Goal: Communication & Community: Participate in discussion

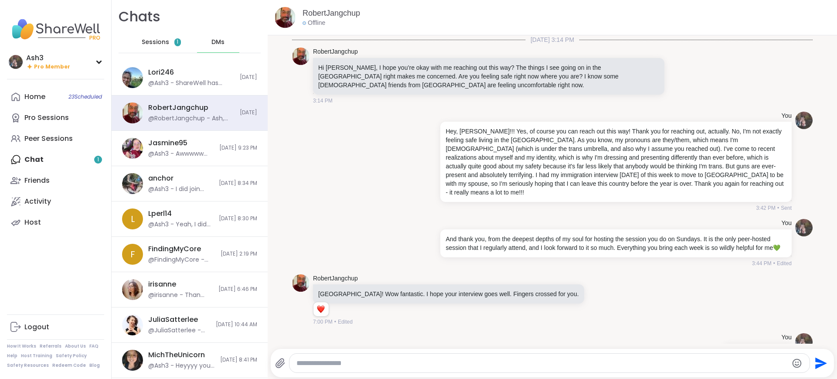
scroll to position [2584, 0]
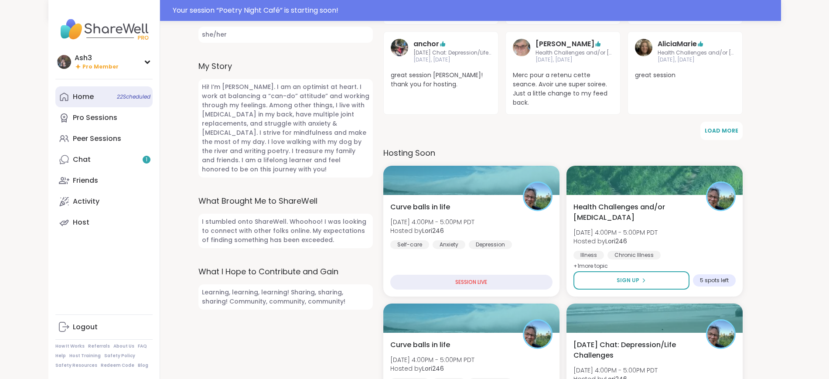
click at [73, 94] on div "Home 22 Scheduled" at bounding box center [83, 97] width 21 height 10
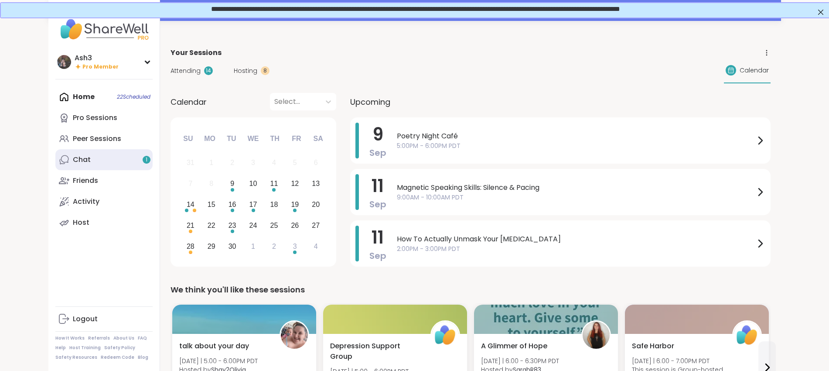
click at [55, 159] on link "Chat 1" at bounding box center [103, 159] width 97 height 21
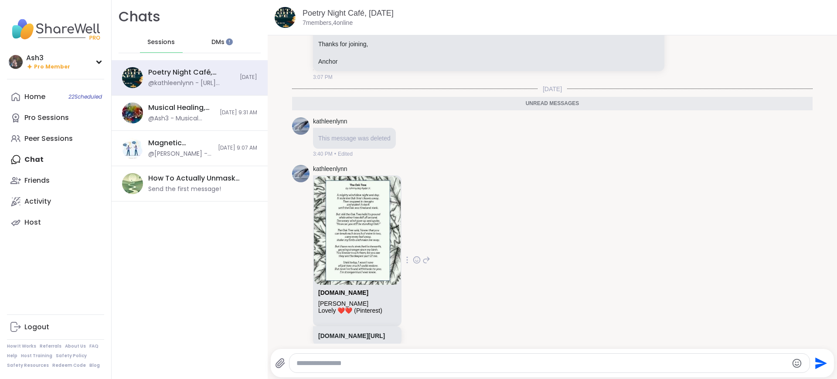
scroll to position [737, 0]
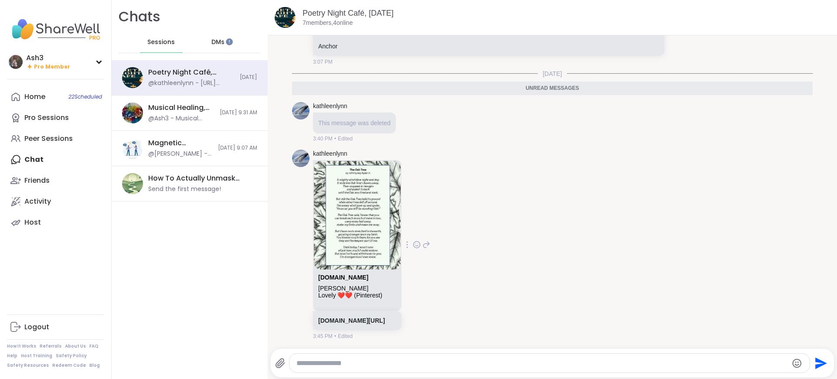
click at [354, 213] on img at bounding box center [357, 215] width 87 height 109
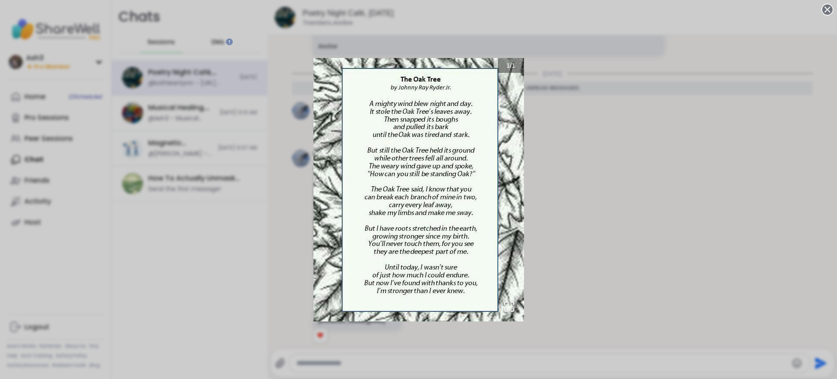
scroll to position [750, 0]
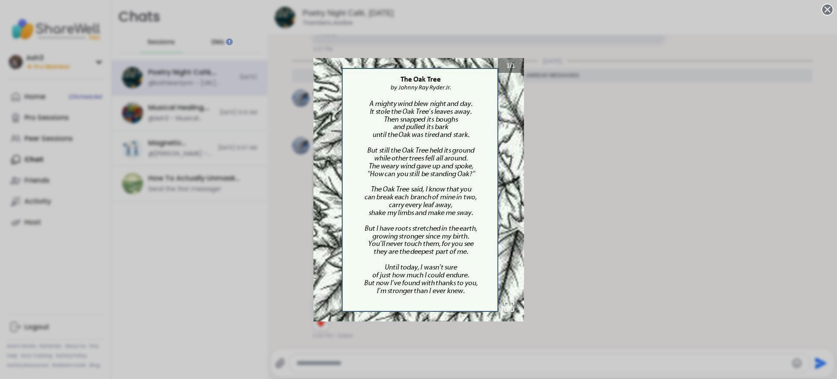
click at [572, 98] on div "1 / 1" at bounding box center [418, 189] width 837 height 379
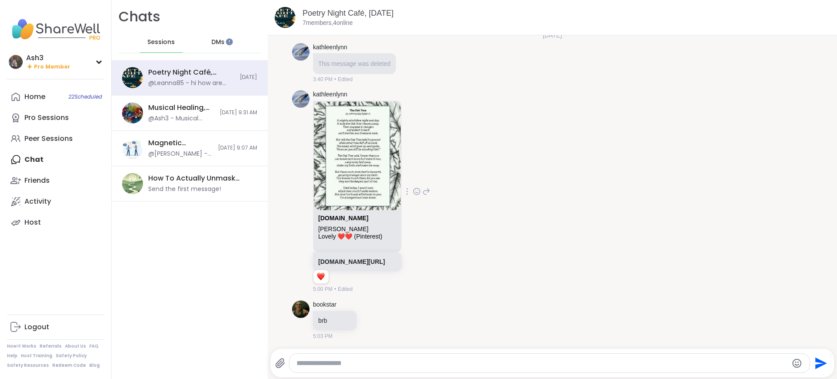
scroll to position [889, 0]
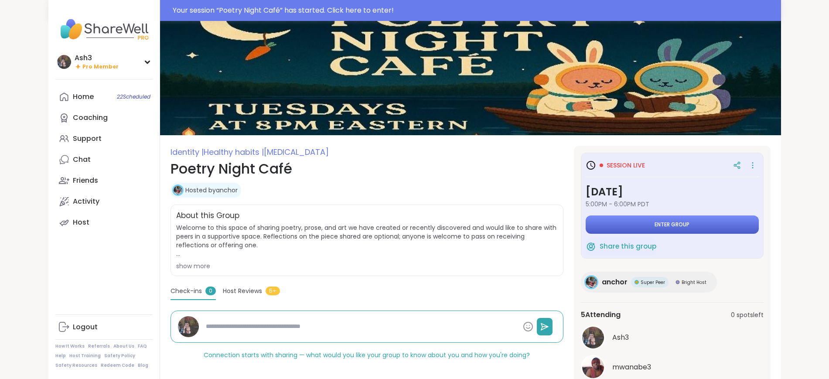
click at [725, 222] on button "Enter group" at bounding box center [671, 224] width 173 height 18
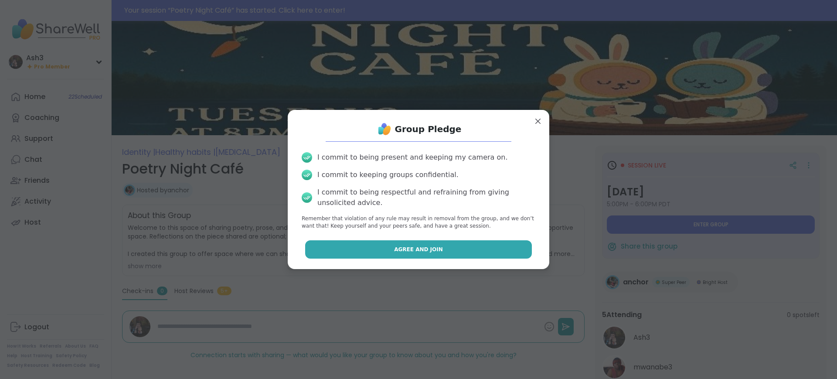
click at [484, 248] on button "Agree and Join" at bounding box center [418, 249] width 227 height 18
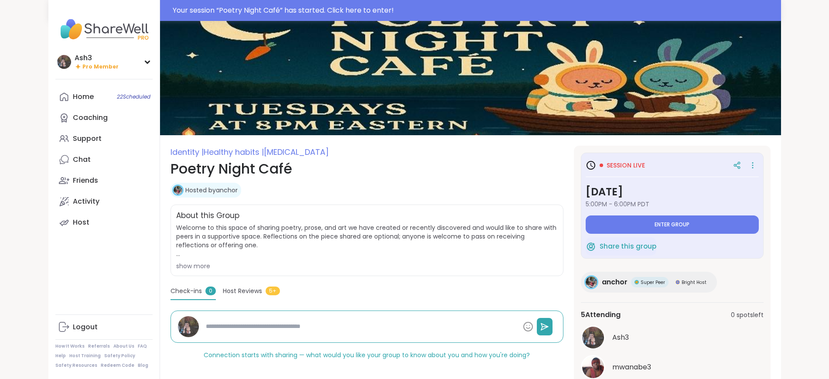
type textarea "*"
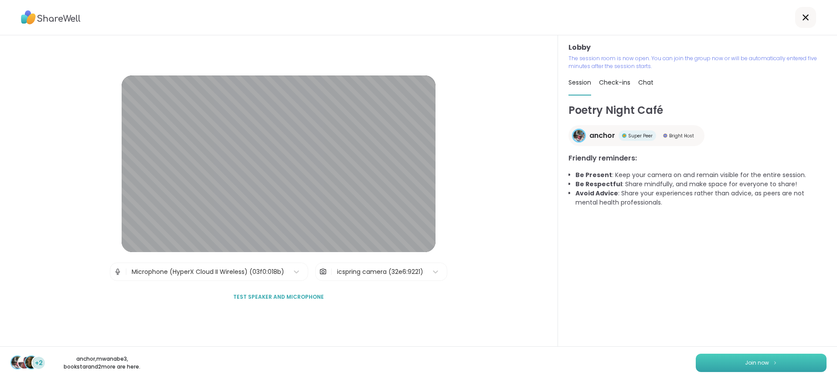
click at [735, 360] on button "Join now" at bounding box center [761, 363] width 131 height 18
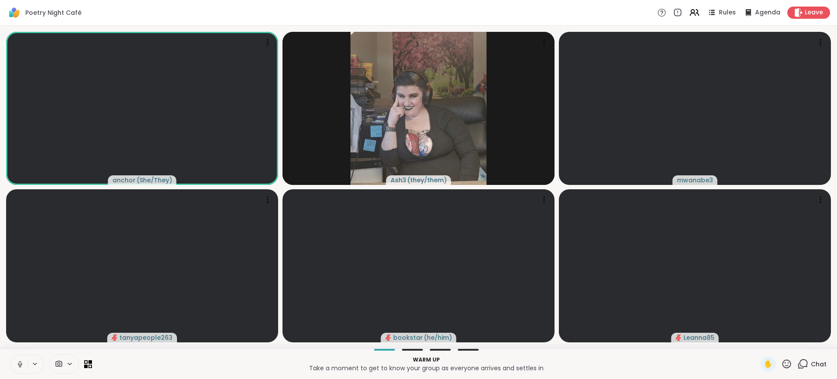
click at [16, 363] on button at bounding box center [19, 364] width 17 height 18
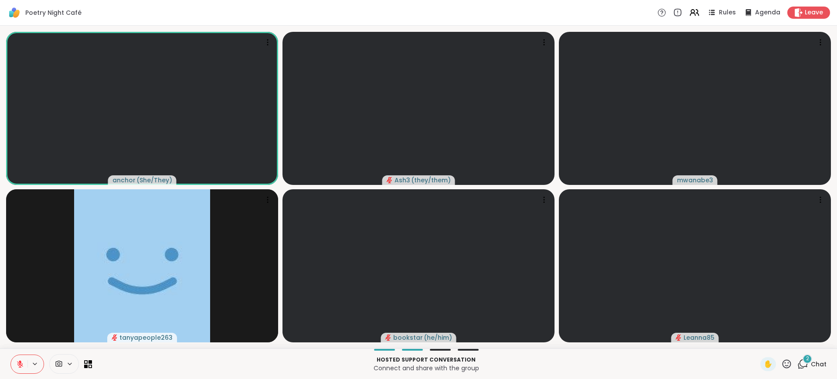
click at [803, 362] on div "2" at bounding box center [808, 359] width 10 height 10
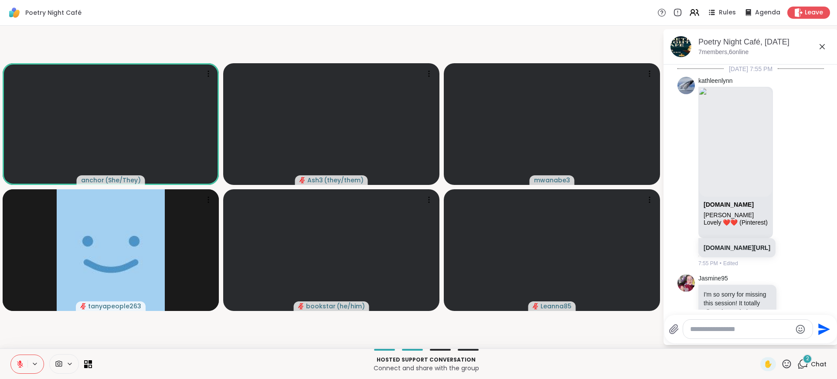
scroll to position [1334, 0]
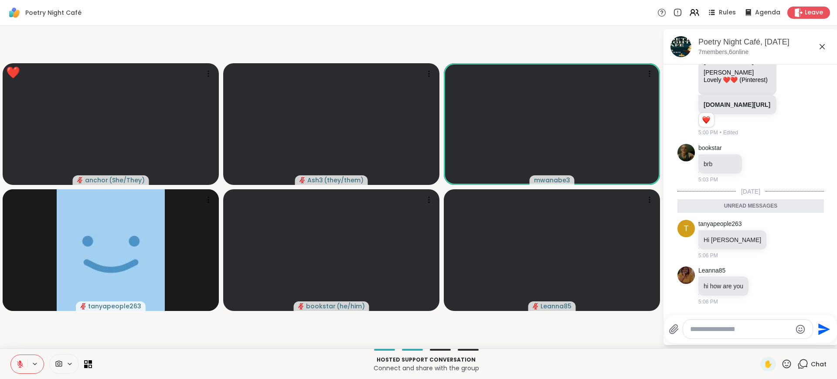
click at [783, 365] on icon at bounding box center [787, 363] width 9 height 9
click at [757, 340] on span "❤️" at bounding box center [761, 341] width 9 height 10
click at [821, 45] on icon at bounding box center [822, 46] width 5 height 5
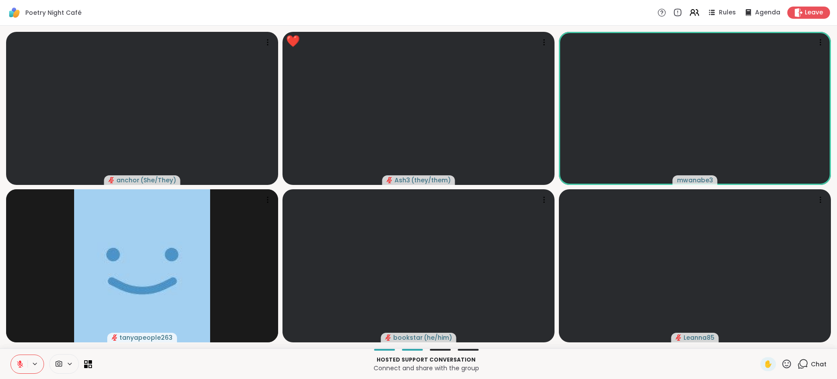
click at [797, 363] on icon at bounding box center [802, 363] width 11 height 11
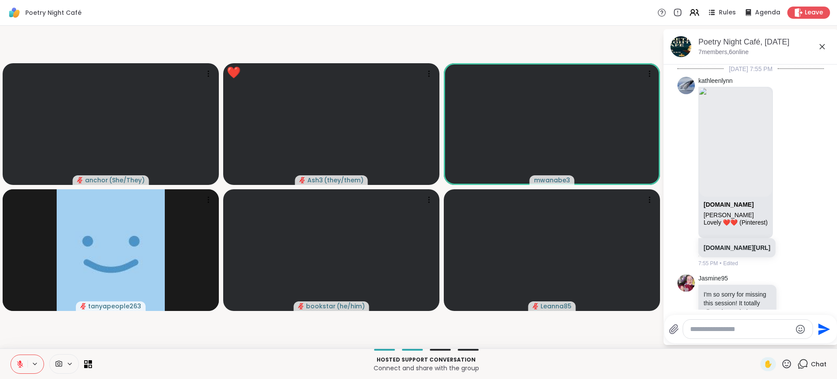
scroll to position [1305, 0]
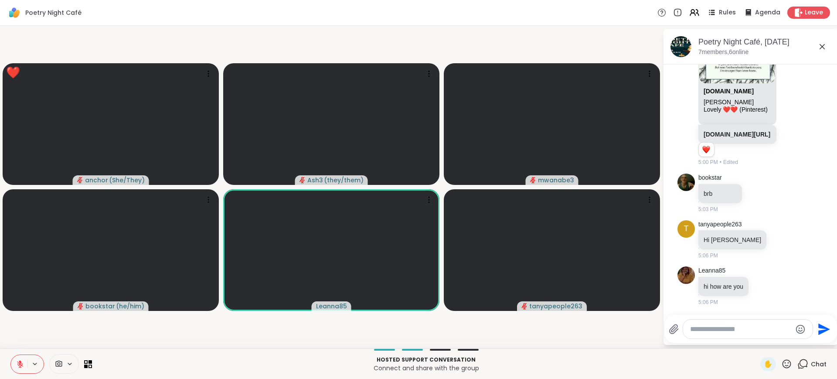
click at [781, 364] on icon at bounding box center [786, 363] width 11 height 11
click at [757, 343] on span "❤️" at bounding box center [761, 341] width 9 height 10
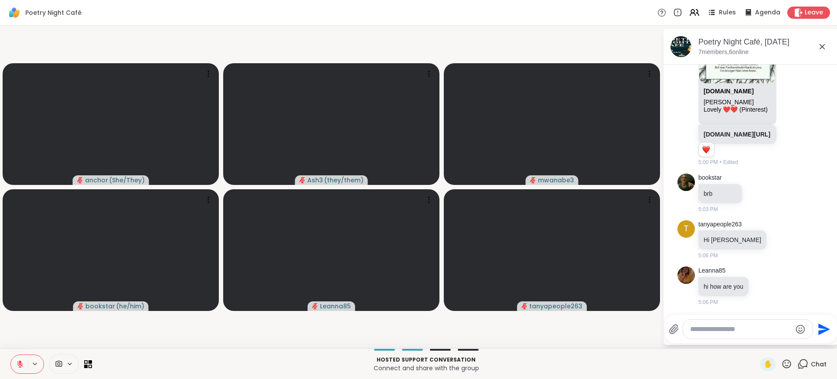
click at [19, 364] on icon at bounding box center [20, 364] width 8 height 8
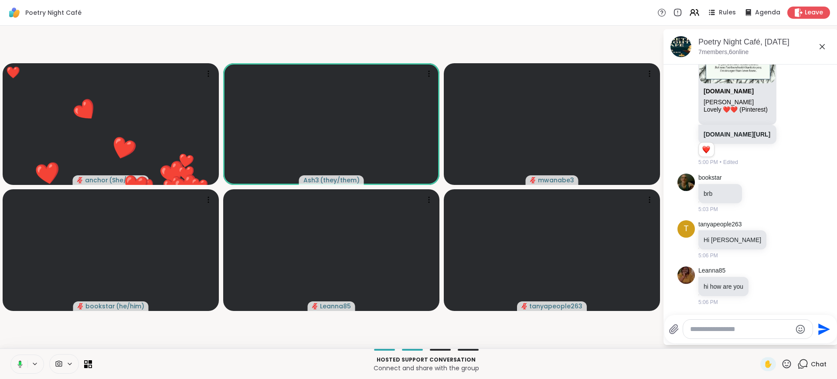
click at [20, 364] on rect at bounding box center [20, 363] width 3 height 4
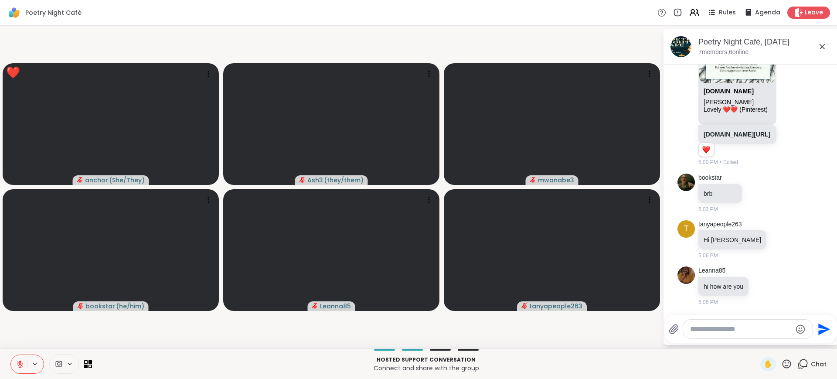
click at [20, 363] on icon at bounding box center [20, 364] width 6 height 6
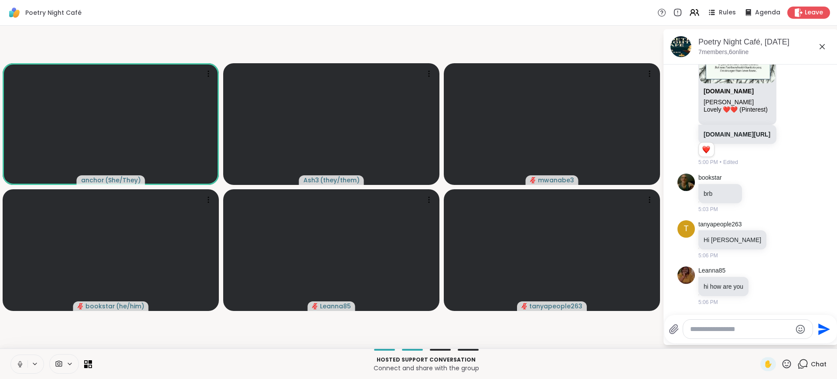
click at [11, 355] on button at bounding box center [19, 364] width 17 height 18
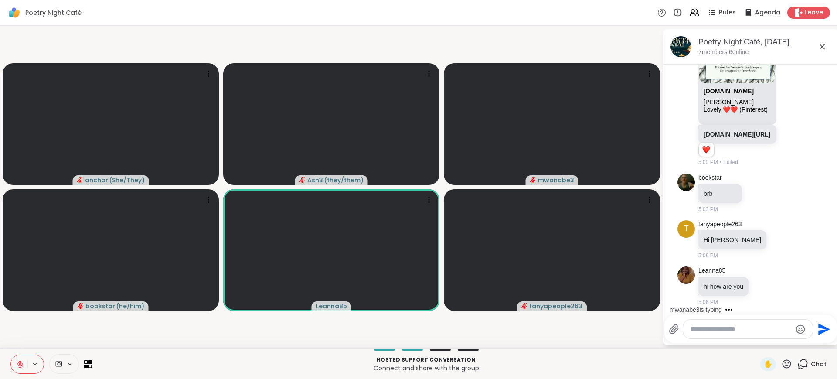
click at [717, 326] on textarea "Type your message" at bounding box center [741, 329] width 102 height 9
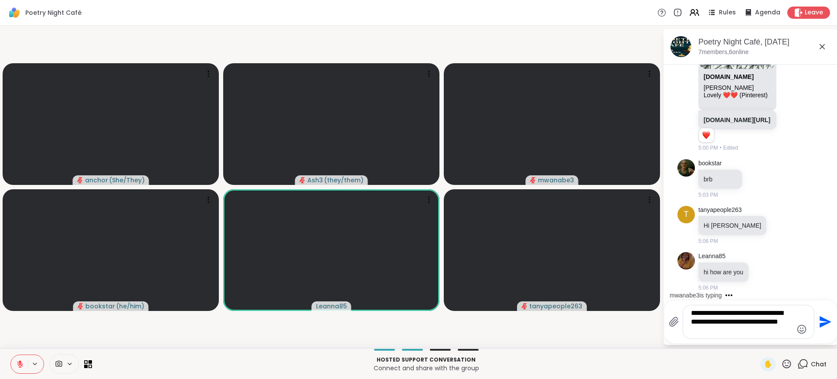
type textarea "**********"
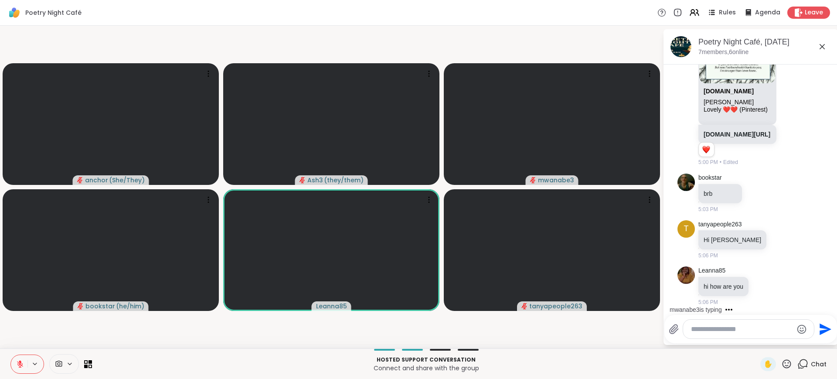
scroll to position [1378, 0]
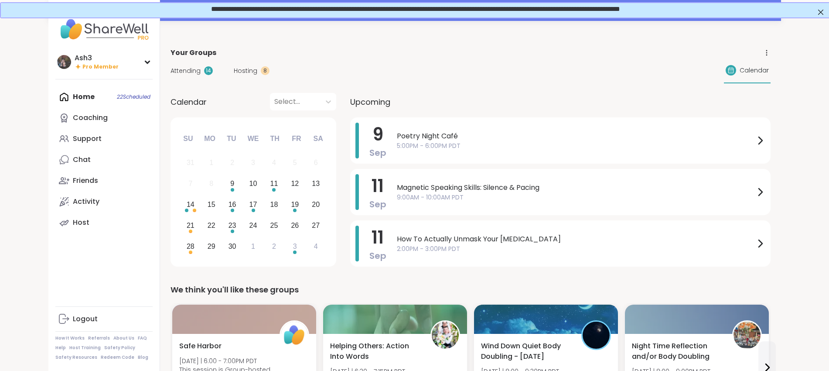
click at [388, 11] on span "**********" at bounding box center [414, 8] width 409 height 7
click at [388, 19] on div "Your session “ Poetry Night Café ” has started. Click here to enter!" at bounding box center [414, 10] width 732 height 21
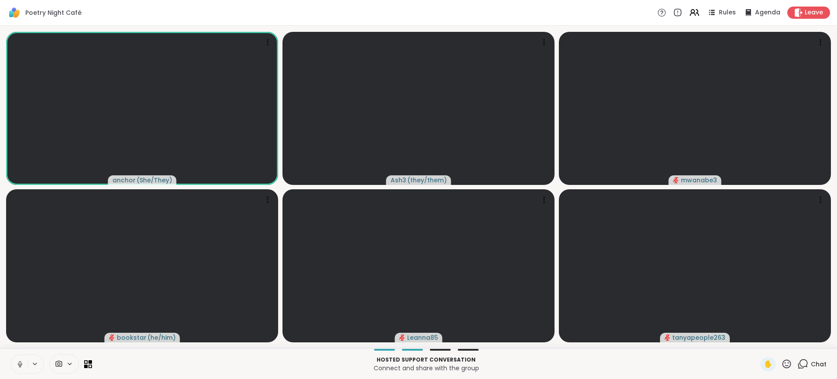
click at [20, 363] on icon at bounding box center [20, 364] width 8 height 8
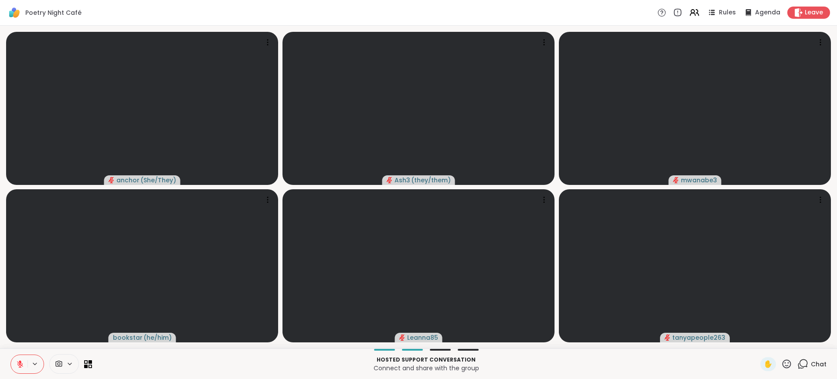
click at [801, 361] on div "Chat" at bounding box center [811, 364] width 29 height 14
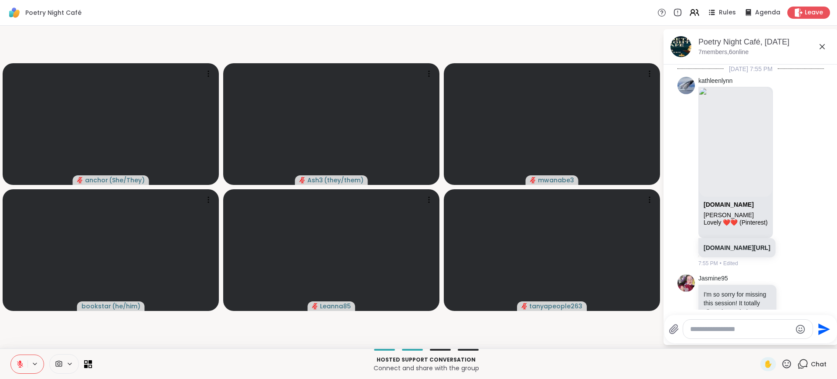
scroll to position [1378, 0]
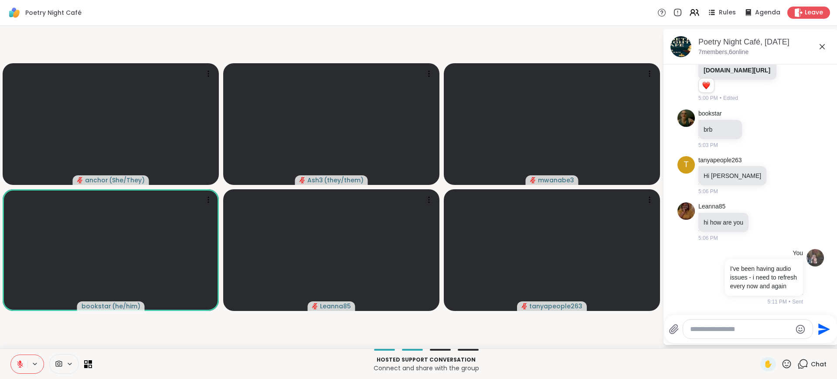
click at [727, 332] on textarea "Type your message" at bounding box center [741, 329] width 102 height 9
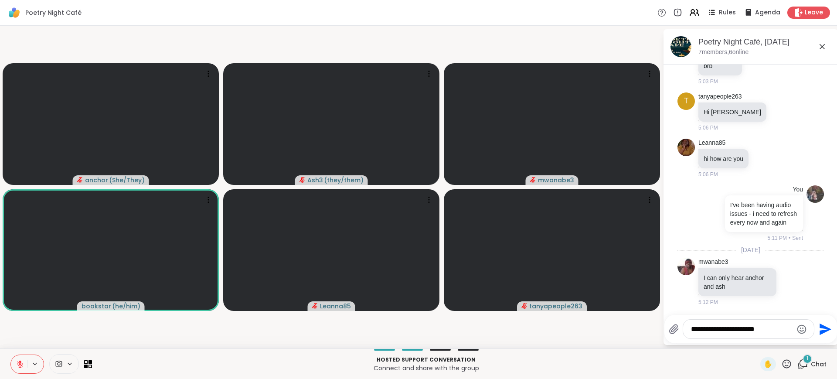
scroll to position [1441, 0]
type textarea "**********"
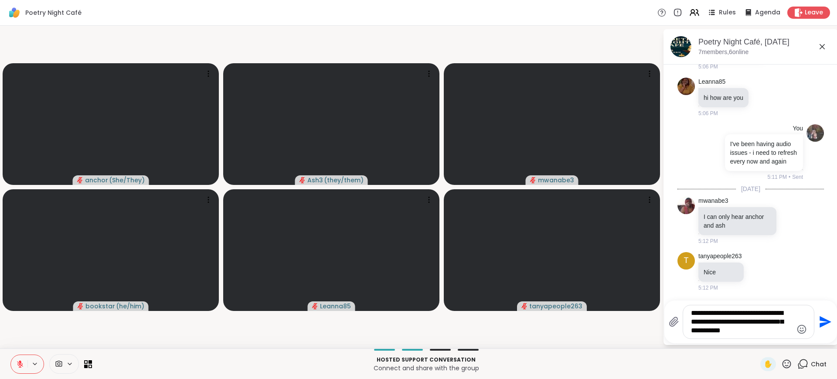
type textarea "**********"
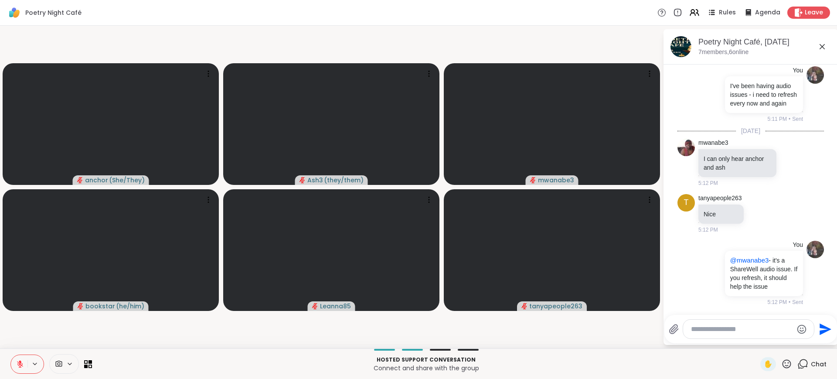
scroll to position [1569, 0]
click at [18, 364] on icon at bounding box center [20, 364] width 8 height 8
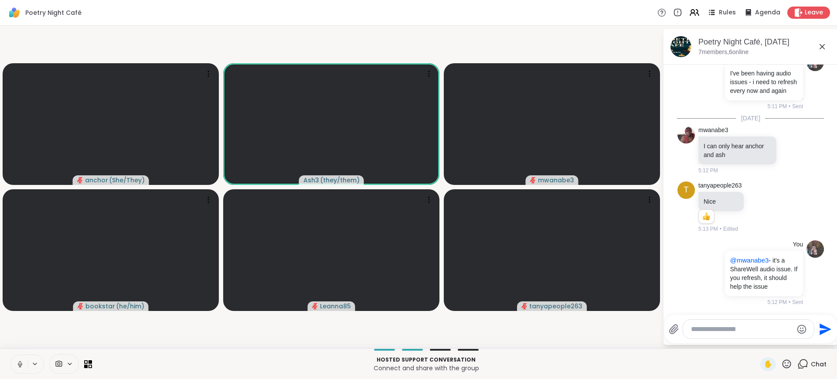
scroll to position [1628, 0]
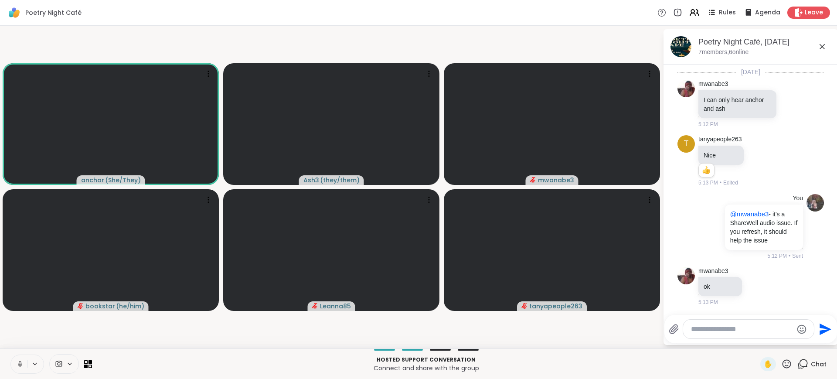
click at [11, 355] on button at bounding box center [19, 364] width 17 height 18
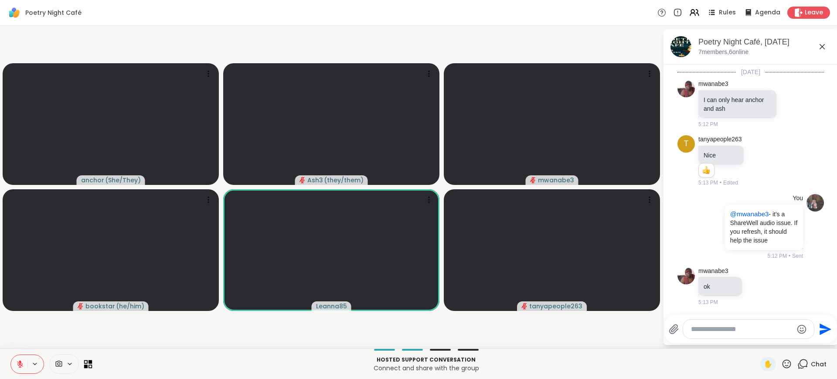
click at [11, 355] on button at bounding box center [19, 364] width 17 height 18
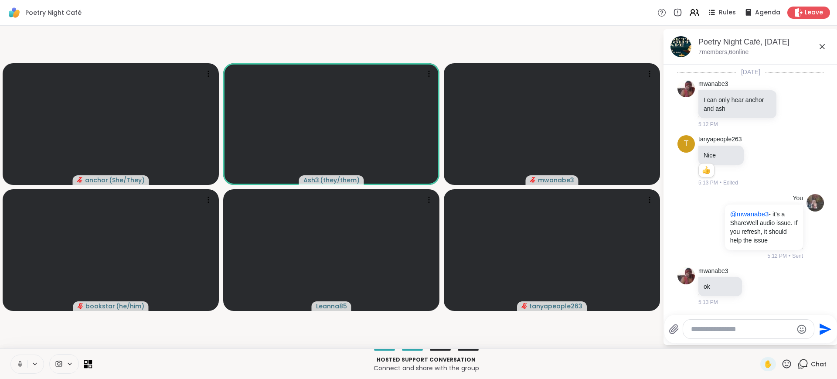
click at [11, 355] on button at bounding box center [19, 364] width 17 height 18
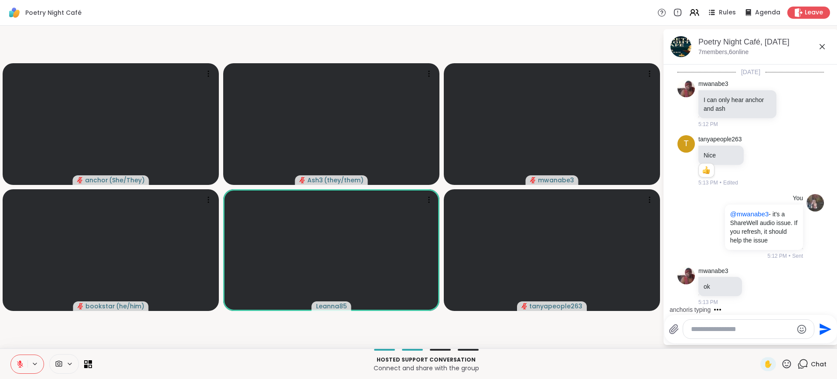
click at [11, 355] on button at bounding box center [19, 364] width 17 height 18
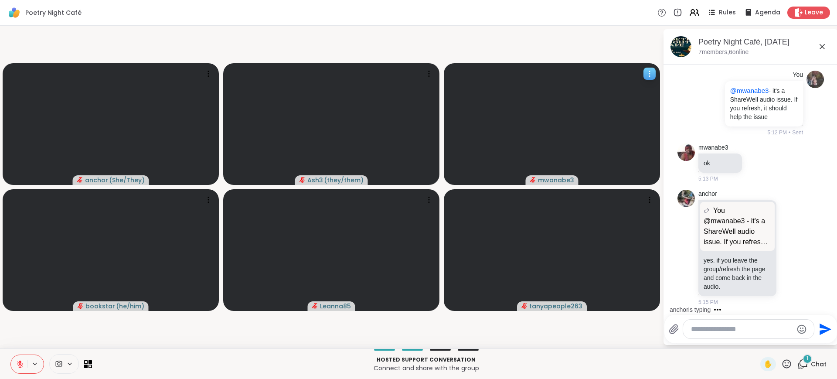
scroll to position [1751, 0]
click at [11, 355] on button at bounding box center [19, 364] width 17 height 18
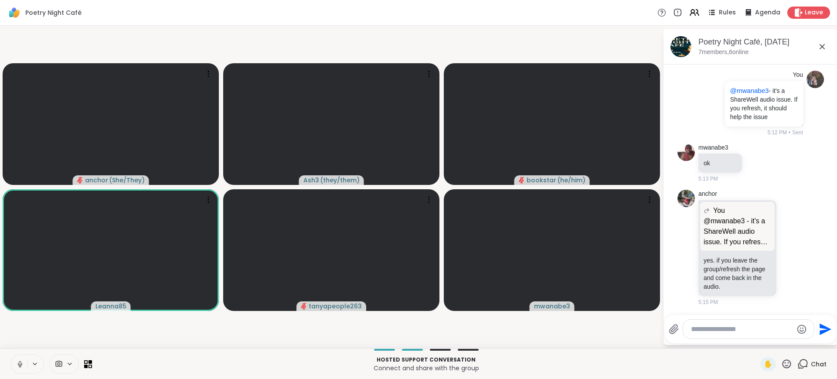
click at [11, 355] on button at bounding box center [19, 364] width 17 height 18
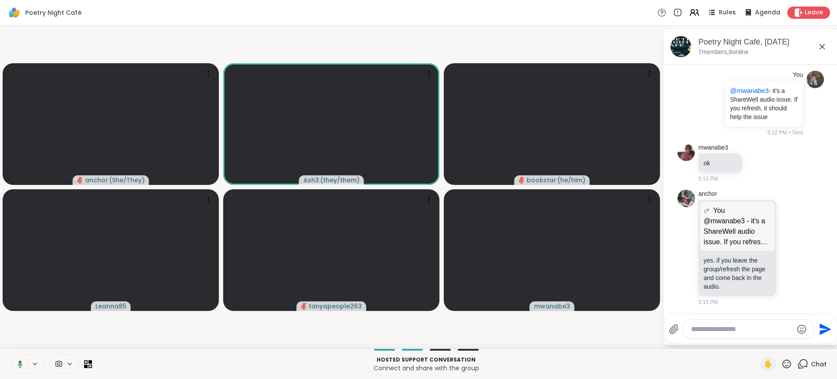
click at [10, 355] on button at bounding box center [19, 364] width 18 height 18
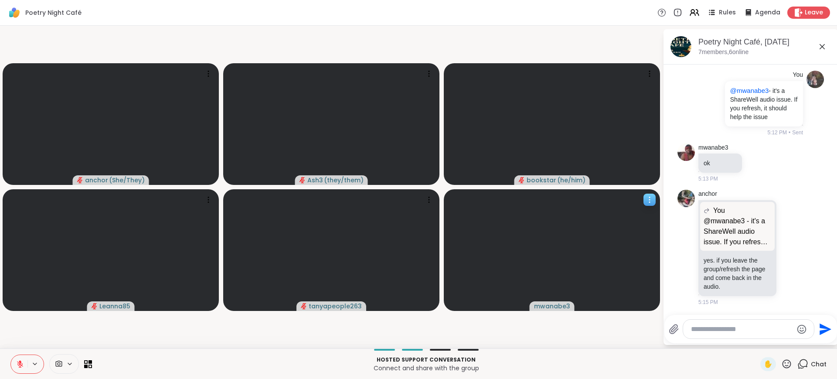
scroll to position [1868, 0]
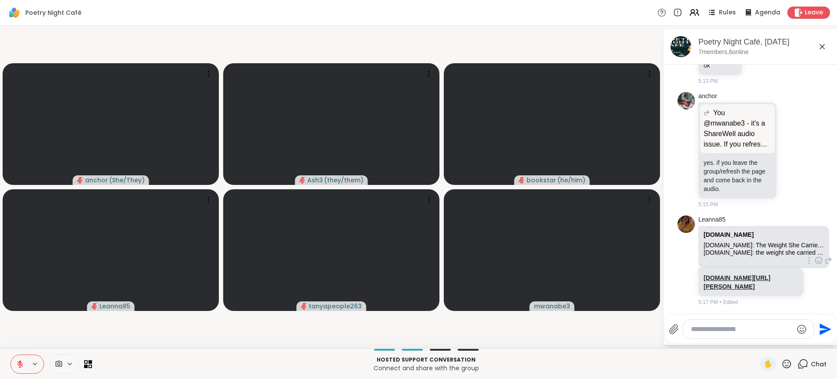
click at [736, 282] on link "amazon.com/s?k=the+weight+she+carried+by+leanna+little&crid=1BBVNQ173AWUM&spref…" at bounding box center [737, 282] width 67 height 16
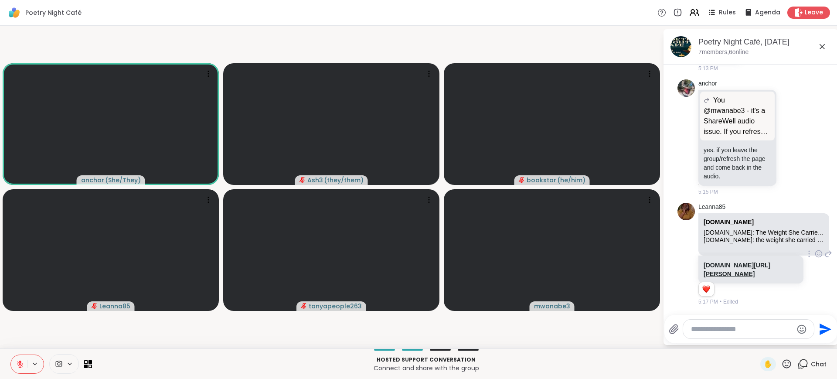
scroll to position [1905, 0]
click at [815, 249] on icon at bounding box center [819, 253] width 8 height 9
click at [810, 231] on button "Select Reaction: Heart" at bounding box center [818, 239] width 17 height 17
click at [727, 329] on textarea "Type your message" at bounding box center [742, 329] width 102 height 9
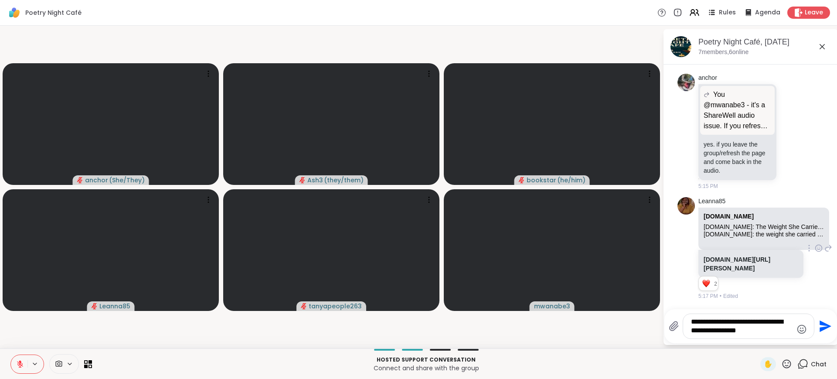
type textarea "**********"
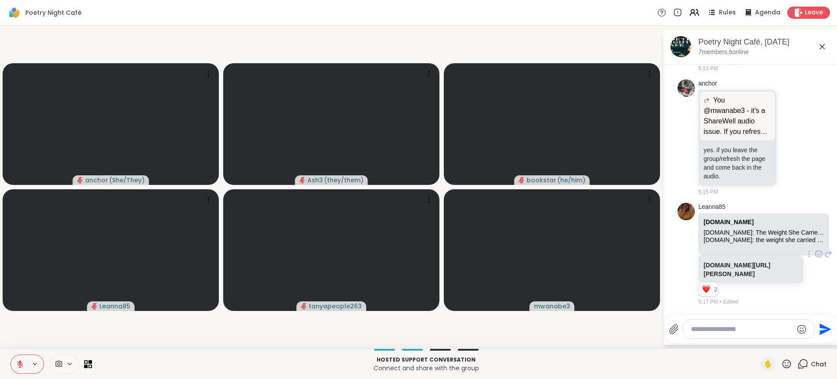
scroll to position [1969, 0]
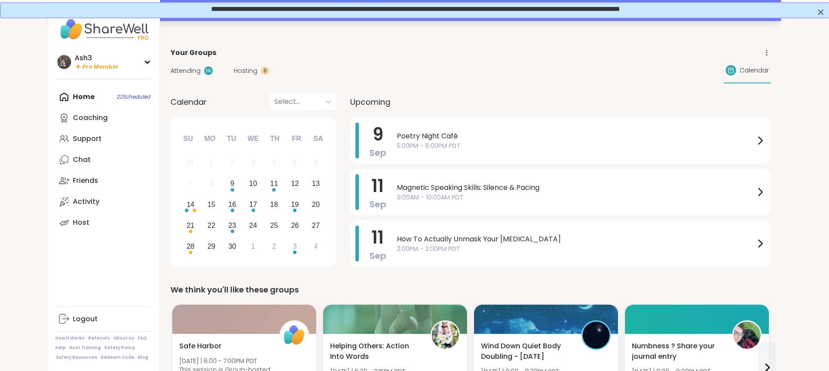
click at [521, 20] on div "Your session “ Poetry Night Café ” has started. Click here to enter!" at bounding box center [414, 10] width 732 height 21
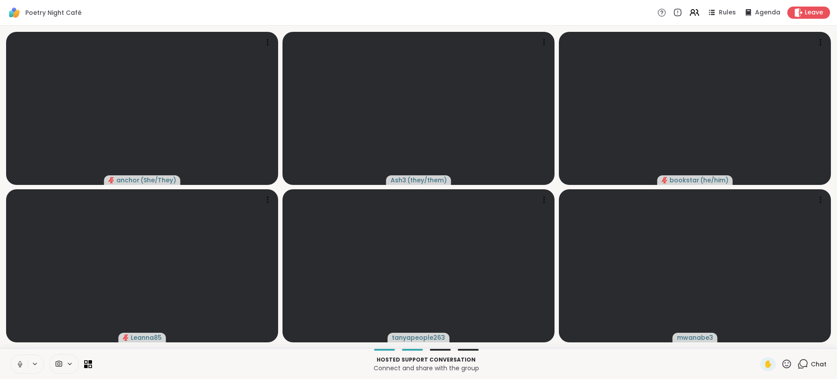
click at [17, 364] on icon at bounding box center [20, 364] width 8 height 8
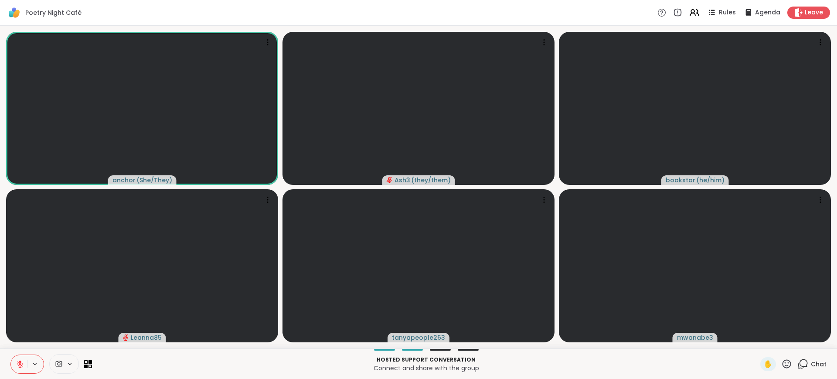
click at [24, 364] on button at bounding box center [19, 364] width 17 height 18
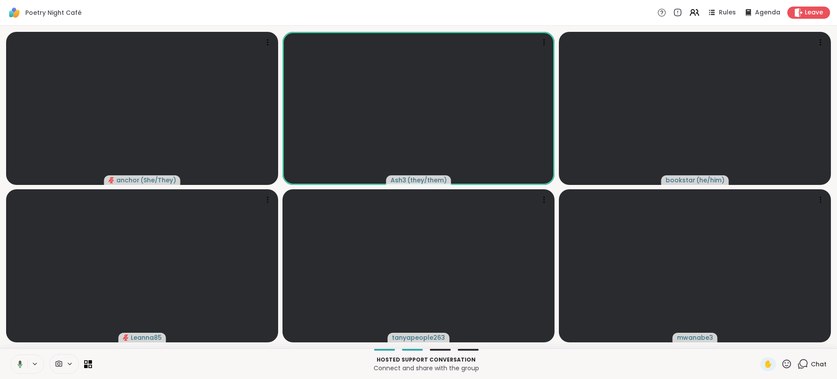
click at [19, 364] on icon at bounding box center [20, 365] width 3 height 2
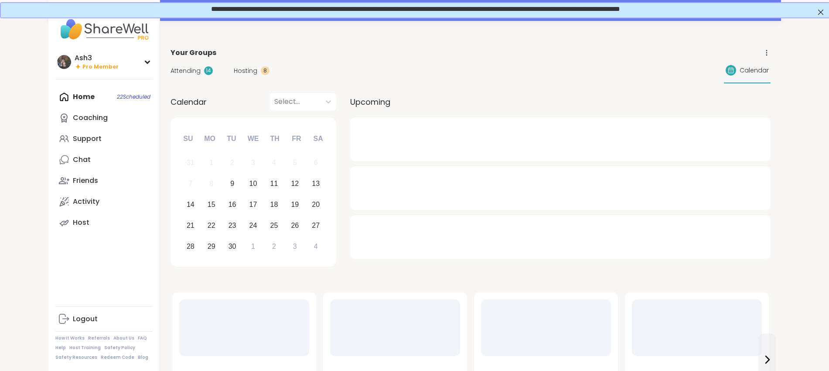
click at [548, 22] on div at bounding box center [414, 26] width 829 height 21
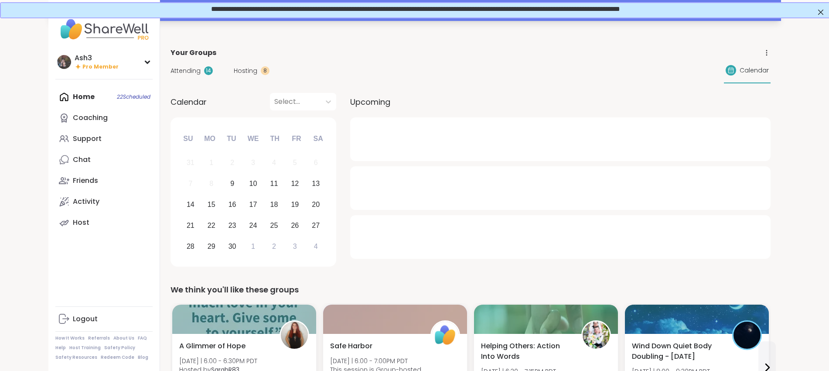
click at [548, 20] on div "Your session “ Poetry Night Café ” has started. Click here to enter!" at bounding box center [414, 10] width 732 height 21
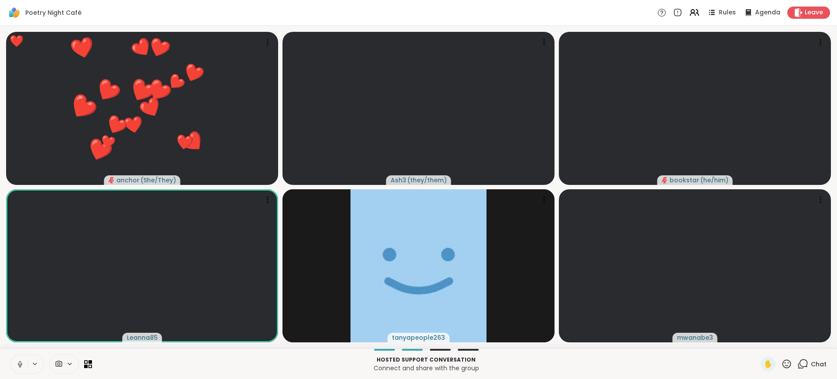
click at [20, 361] on icon at bounding box center [20, 364] width 8 height 8
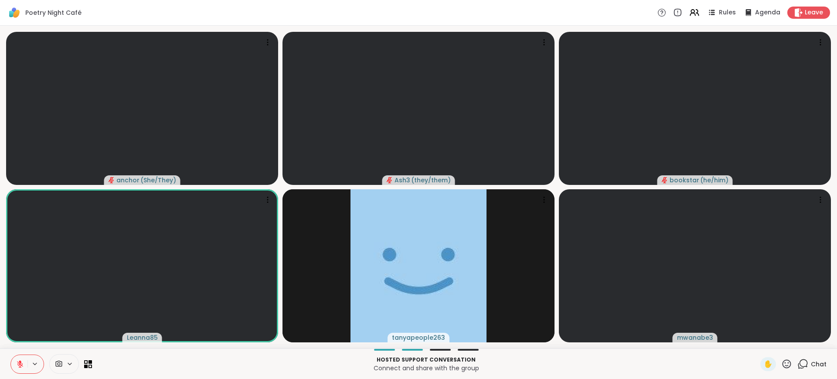
click at [811, 363] on span "Chat" at bounding box center [819, 364] width 16 height 9
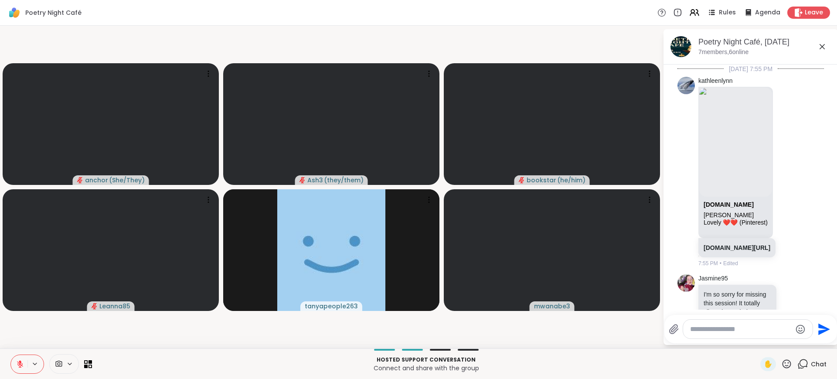
scroll to position [1973, 0]
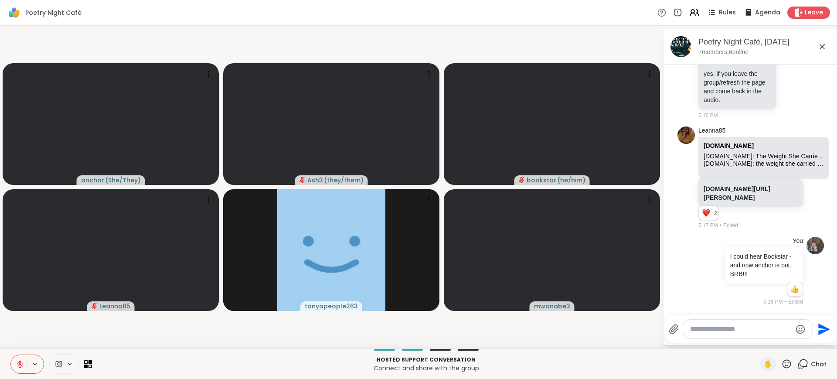
click at [742, 328] on textarea "Type your message" at bounding box center [741, 329] width 102 height 9
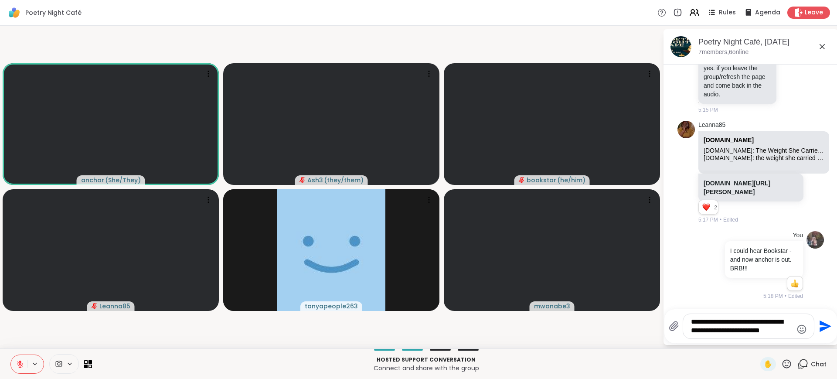
type textarea "**********"
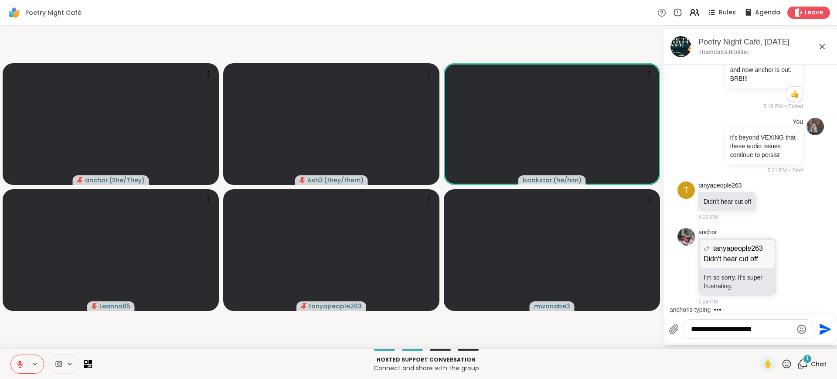
scroll to position [2177, 0]
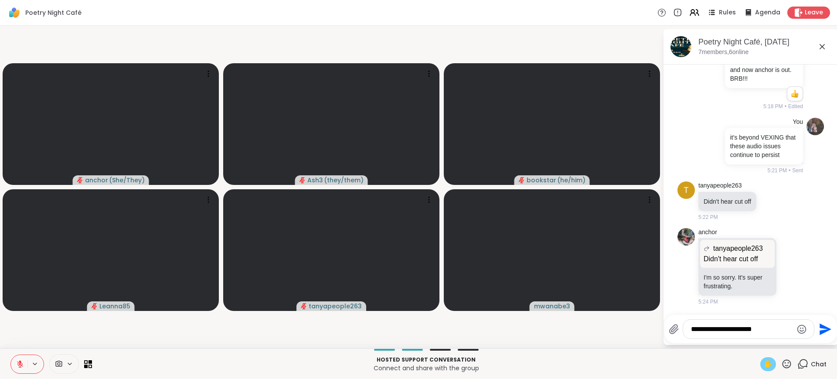
type textarea "**********"
click at [764, 361] on span "✋" at bounding box center [768, 364] width 9 height 10
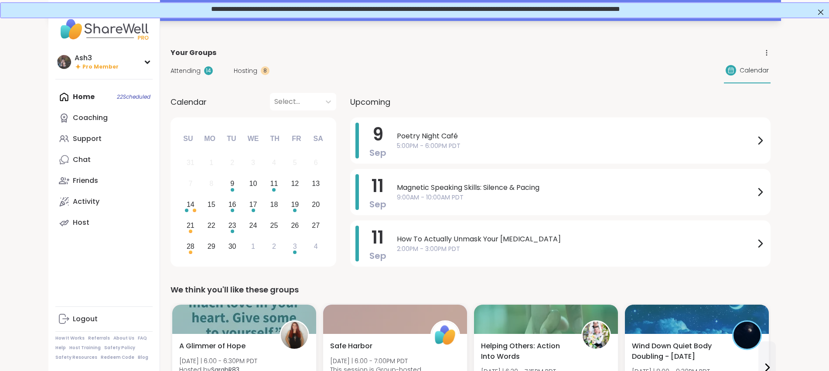
click at [354, 19] on div "Your session “ Poetry Night Café ” has started. Click here to enter!" at bounding box center [414, 10] width 732 height 21
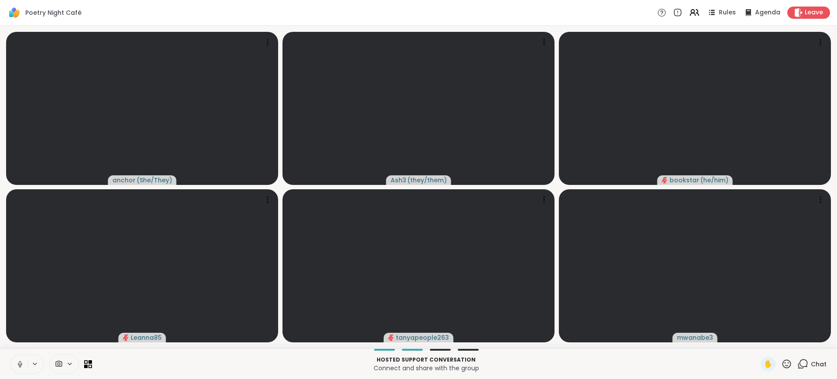
click at [17, 363] on icon at bounding box center [20, 364] width 8 height 8
click at [16, 364] on button at bounding box center [19, 364] width 17 height 18
click at [16, 365] on button at bounding box center [19, 364] width 17 height 18
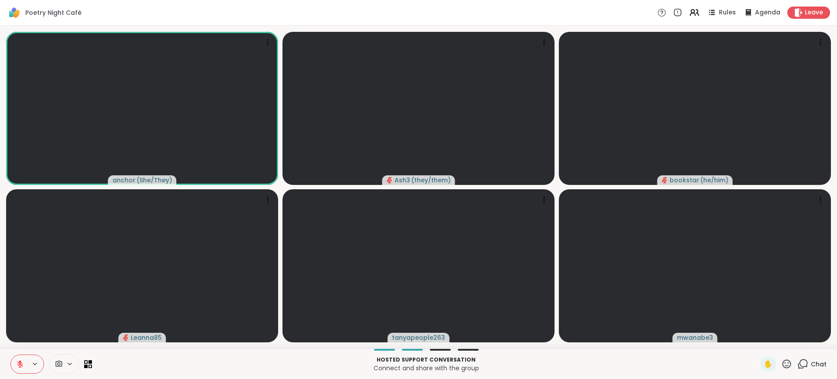
click at [16, 365] on button at bounding box center [19, 364] width 17 height 18
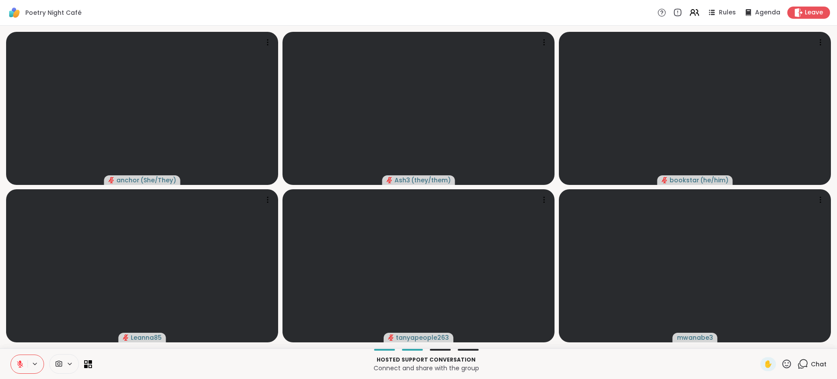
click at [20, 364] on icon at bounding box center [20, 364] width 6 height 6
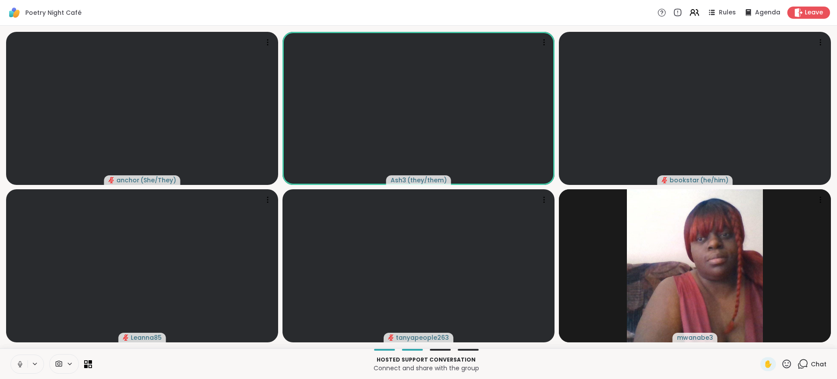
click at [21, 359] on button at bounding box center [19, 364] width 17 height 18
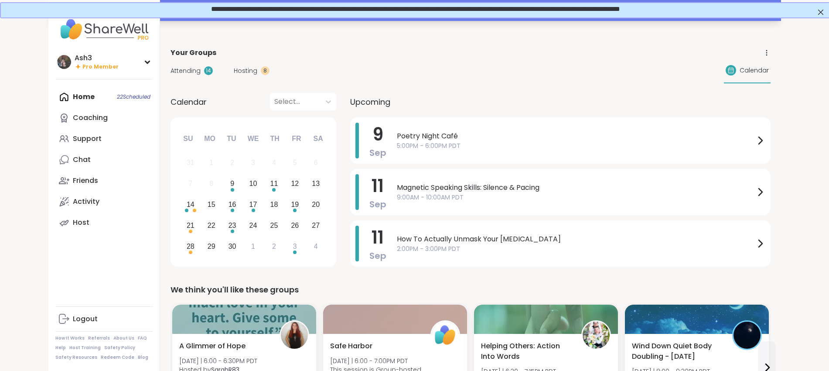
click at [157, 19] on div "Your session “ Poetry Night Café ” has started. Click here to enter!" at bounding box center [414, 10] width 732 height 21
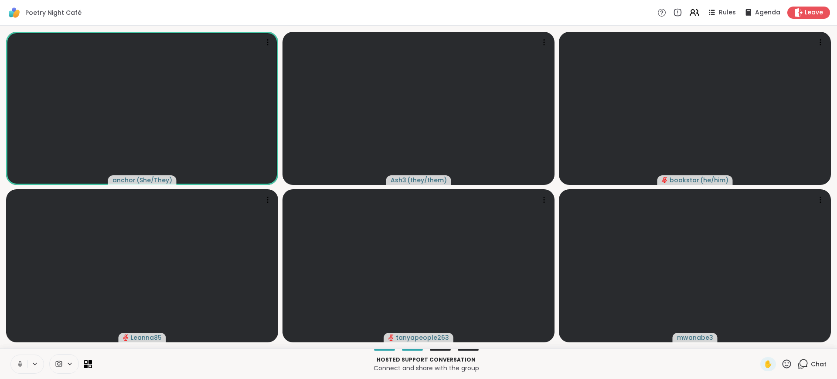
click at [13, 362] on button at bounding box center [19, 364] width 17 height 18
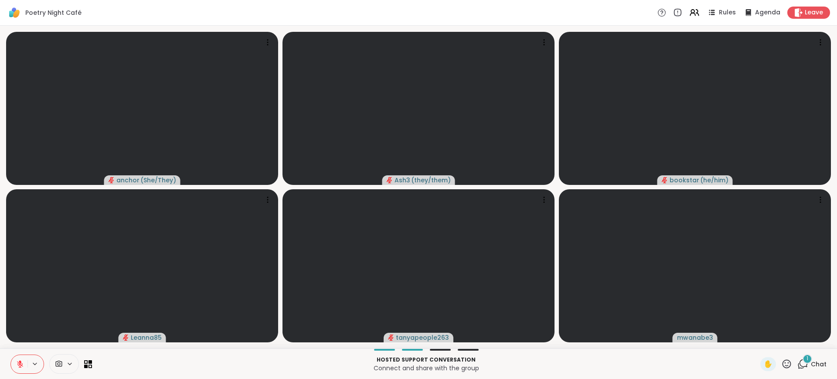
click at [803, 359] on div "1" at bounding box center [808, 359] width 10 height 10
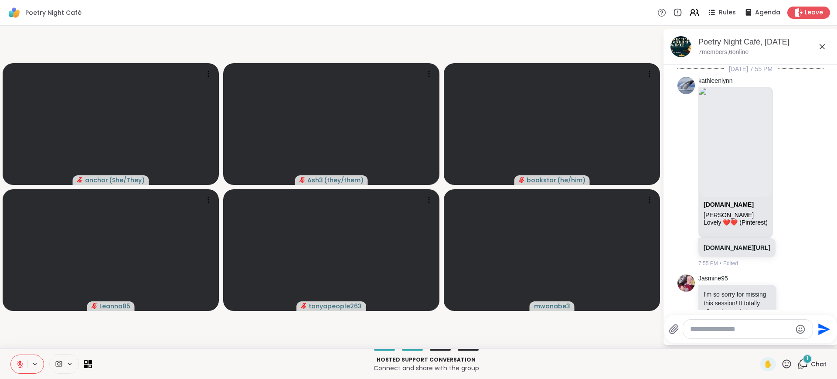
scroll to position [2274, 0]
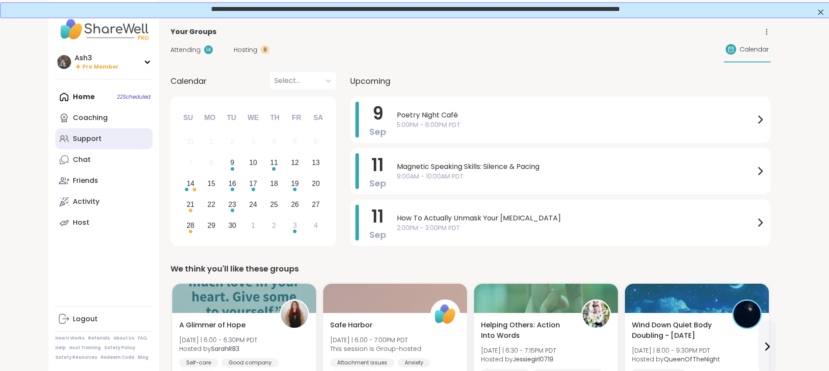
click at [55, 146] on link "Support" at bounding box center [103, 138] width 97 height 21
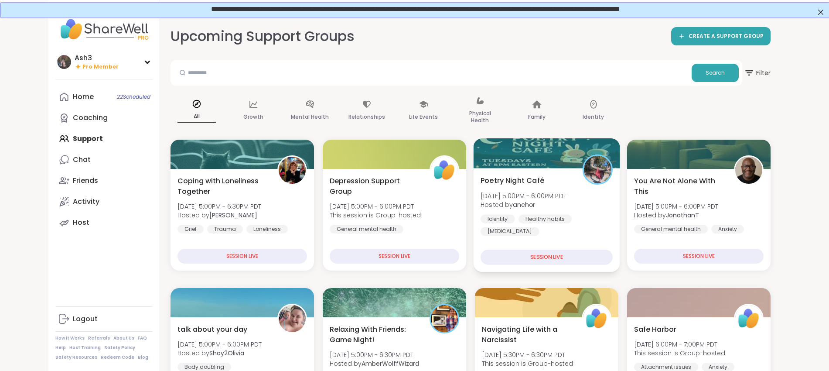
click at [553, 180] on div "Poetry Night Café [DATE] 5:00PM - 6:00PM PDT Hosted by anchor Identity Healthy …" at bounding box center [546, 205] width 132 height 61
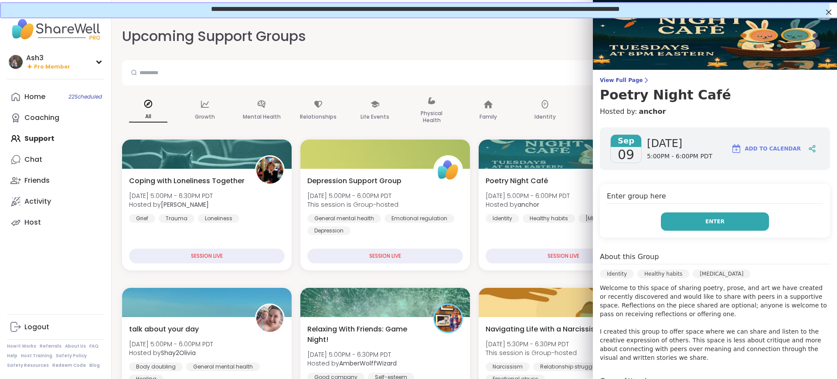
click at [685, 218] on button "Enter" at bounding box center [715, 221] width 108 height 18
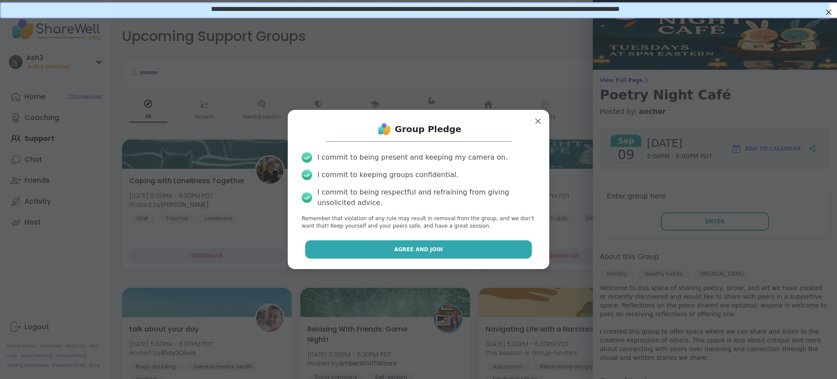
click at [497, 248] on button "Agree and Join" at bounding box center [418, 249] width 227 height 18
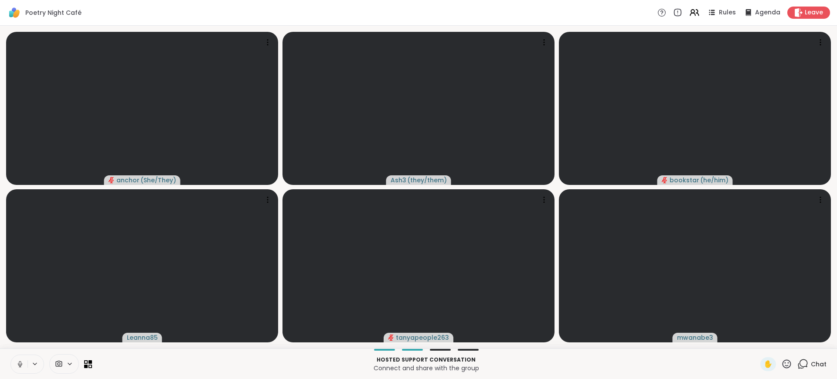
click at [27, 361] on button at bounding box center [19, 364] width 17 height 18
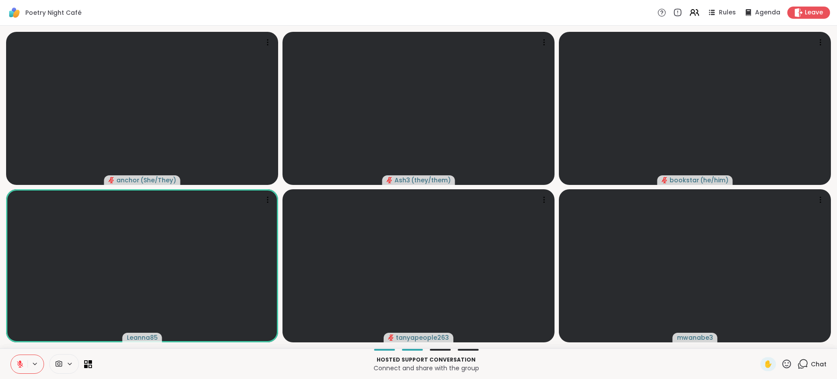
click at [811, 364] on span "Chat" at bounding box center [819, 364] width 16 height 9
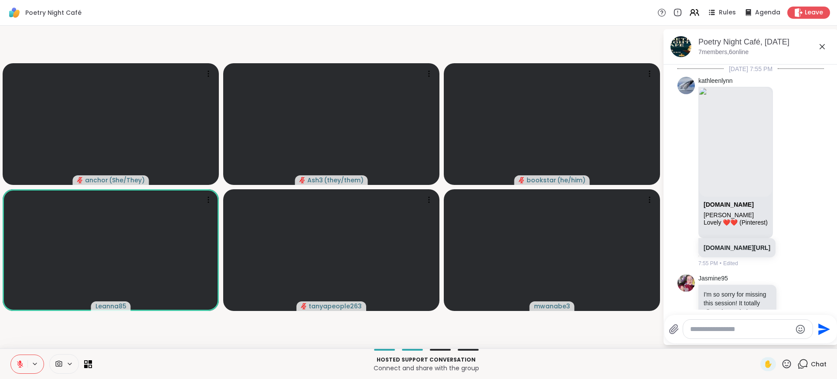
scroll to position [2244, 0]
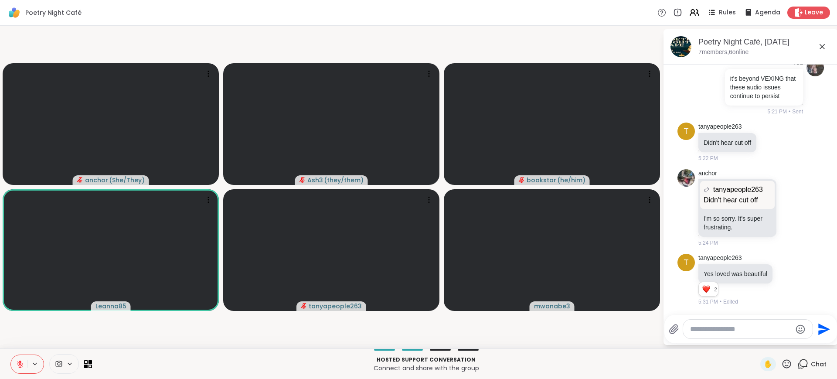
click at [752, 330] on textarea "Type your message" at bounding box center [741, 329] width 102 height 9
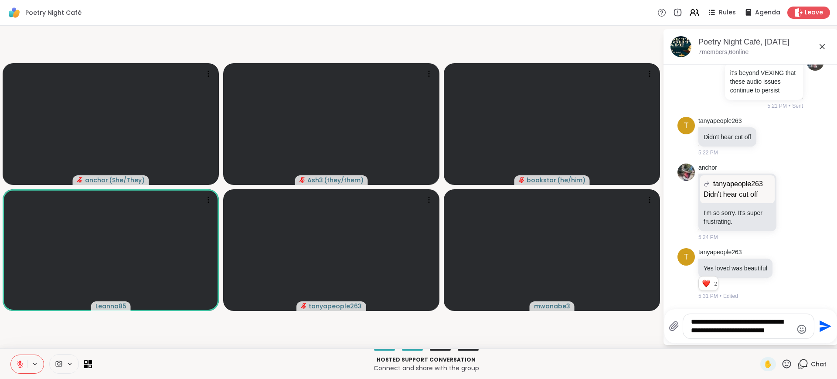
type textarea "**********"
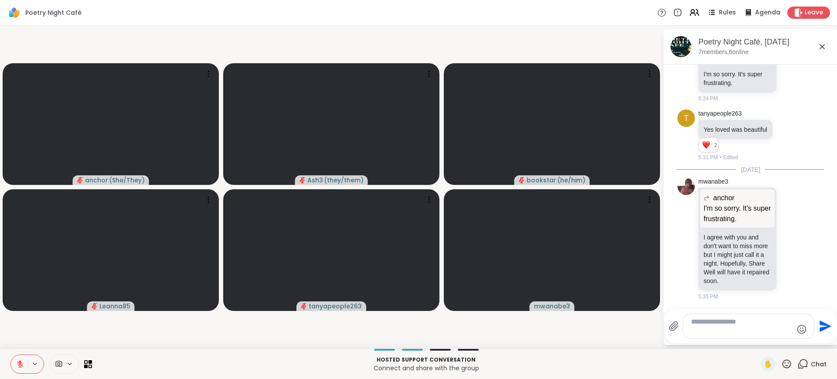
scroll to position [2392, 0]
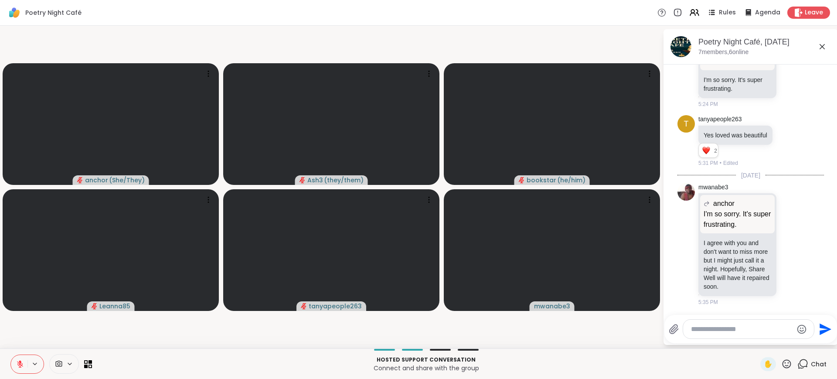
click at [18, 361] on icon at bounding box center [20, 364] width 8 height 8
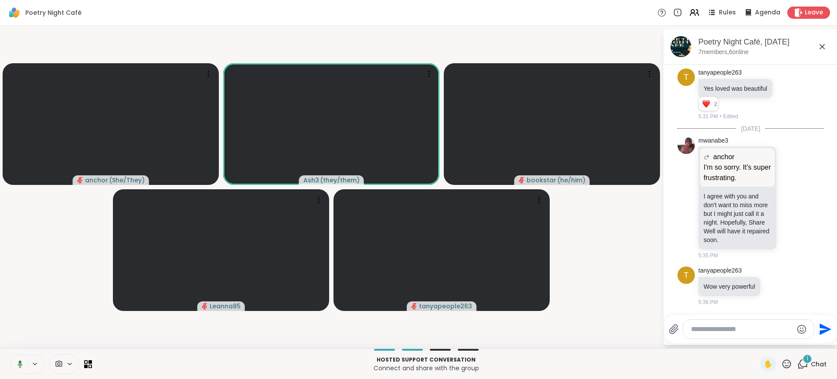
scroll to position [2438, 0]
click at [18, 361] on icon at bounding box center [19, 364] width 8 height 8
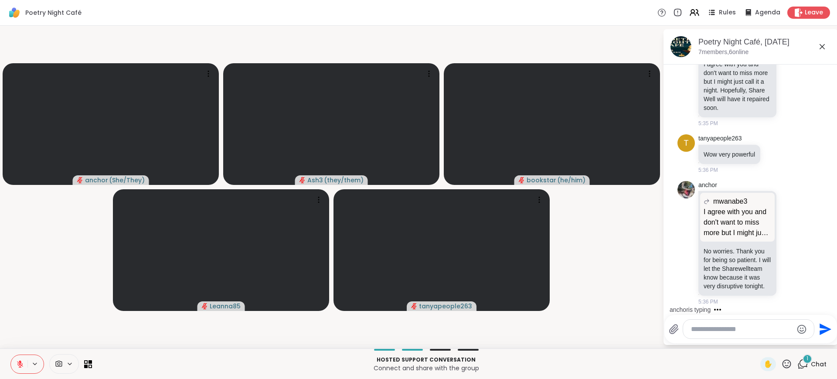
scroll to position [2579, 0]
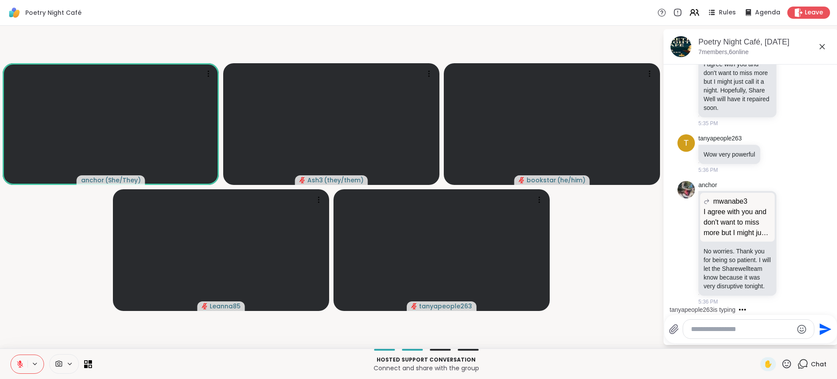
click at [732, 325] on textarea "Type your message" at bounding box center [742, 329] width 102 height 9
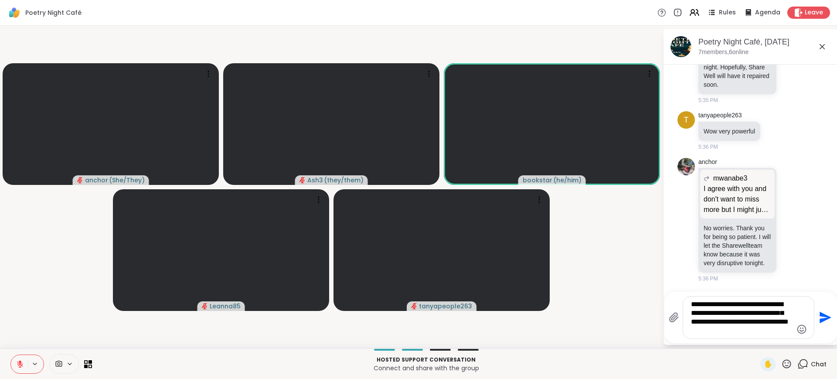
type textarea "**********"
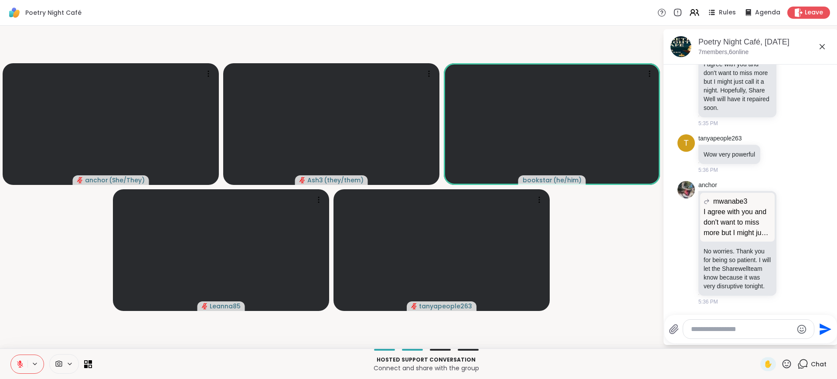
scroll to position [2669, 0]
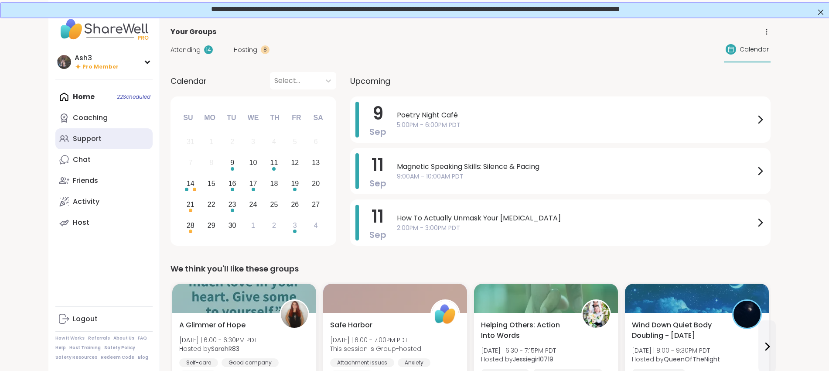
click at [58, 133] on link "Support" at bounding box center [103, 138] width 97 height 21
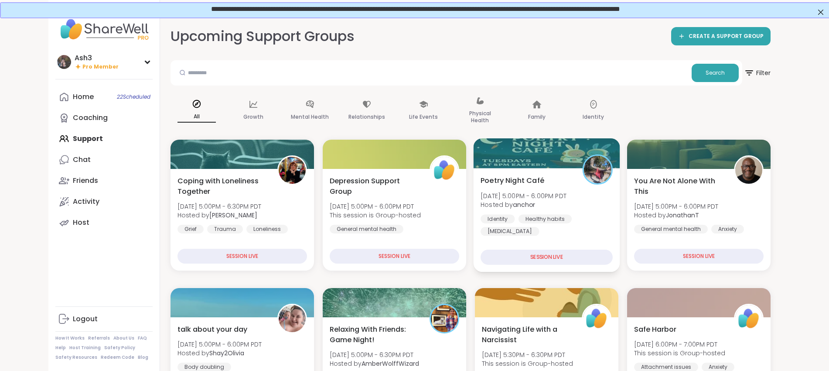
click at [574, 182] on div "Poetry Night Café Tue, Sep 09 | 5:00PM - 6:00PM PDT Hosted by anchor Identity H…" at bounding box center [546, 205] width 132 height 61
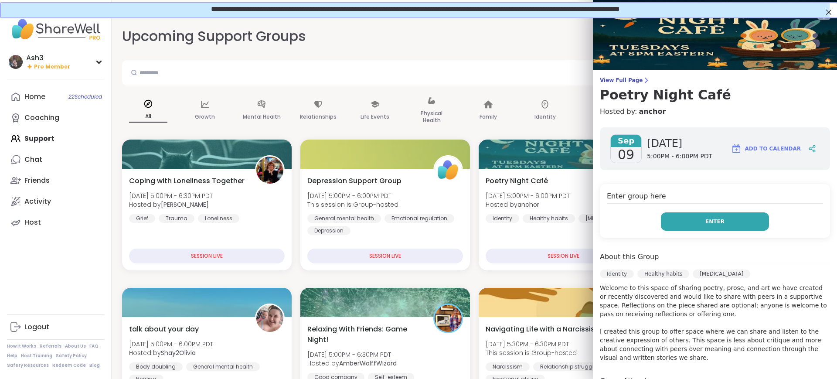
click at [677, 229] on button "Enter" at bounding box center [715, 221] width 108 height 18
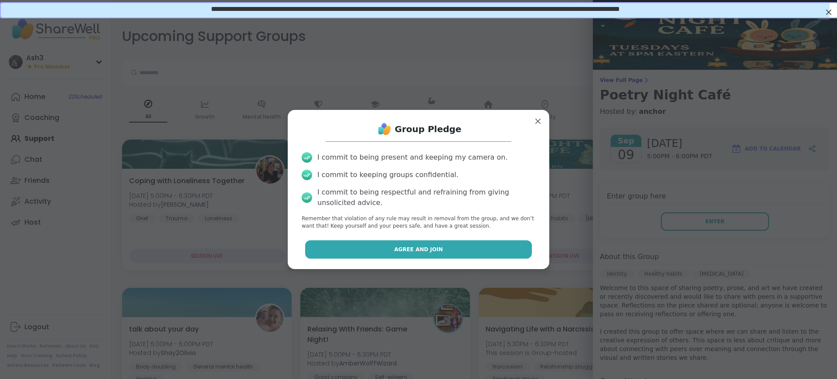
click at [477, 244] on button "Agree and Join" at bounding box center [418, 249] width 227 height 18
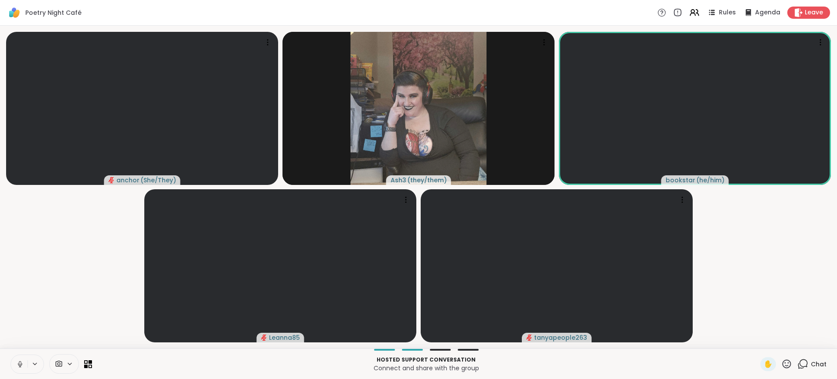
click at [23, 361] on icon at bounding box center [20, 364] width 8 height 8
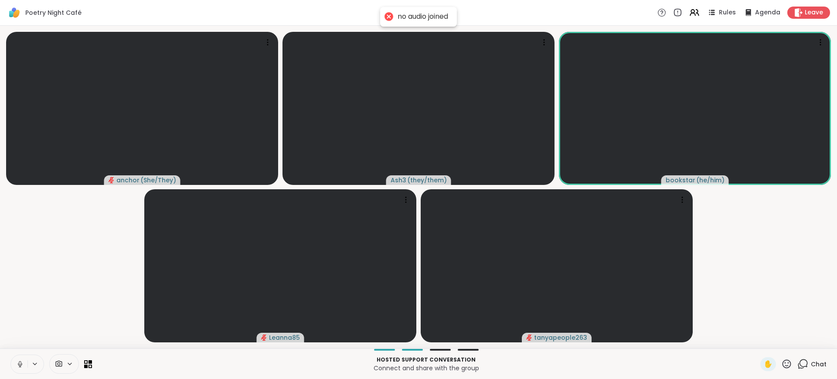
click at [19, 361] on icon at bounding box center [20, 364] width 8 height 8
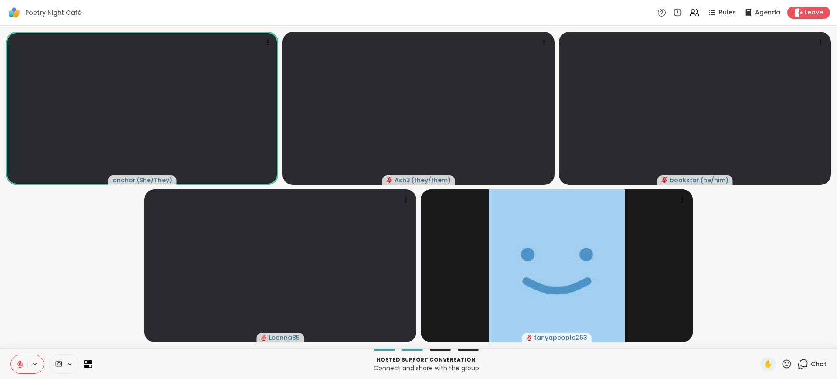
click at [17, 364] on icon at bounding box center [20, 364] width 8 height 8
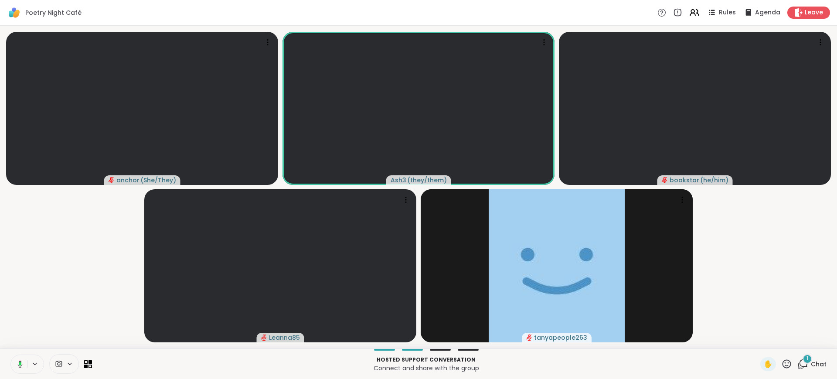
click at [803, 365] on div "1 Chat" at bounding box center [811, 364] width 29 height 14
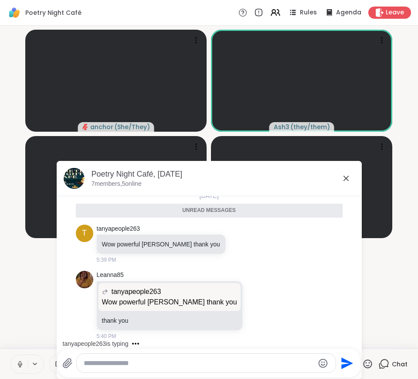
scroll to position [2260, 0]
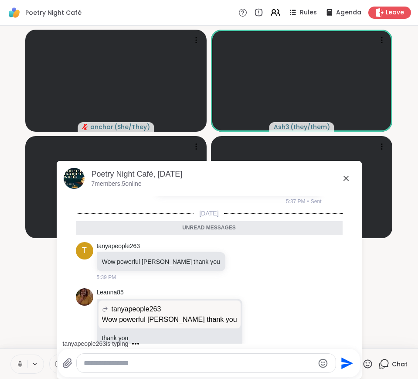
click at [341, 177] on icon at bounding box center [346, 178] width 10 height 10
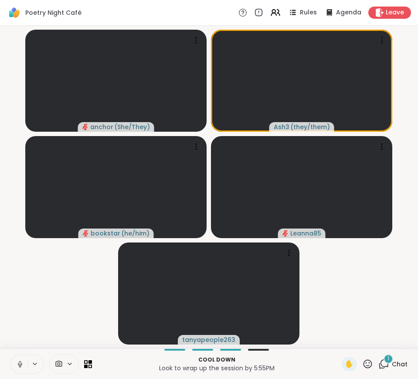
click at [351, 277] on video-player-container "anchor ( She/They ) Ash3 ( they/them ) bookstar ( he/him ) Leanna85 tanyapeople…" at bounding box center [209, 187] width 408 height 316
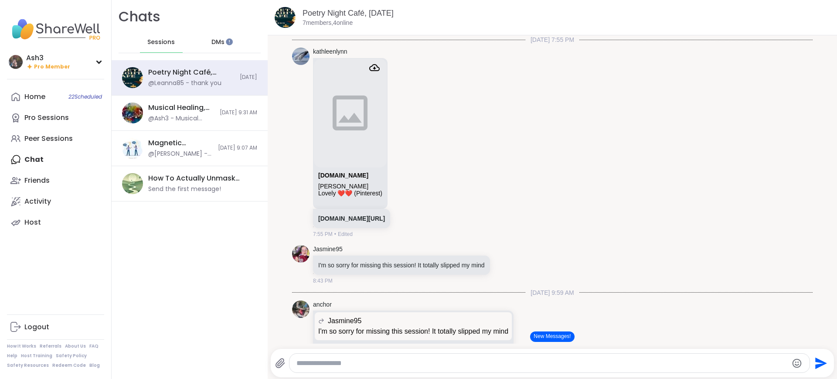
scroll to position [1859, 0]
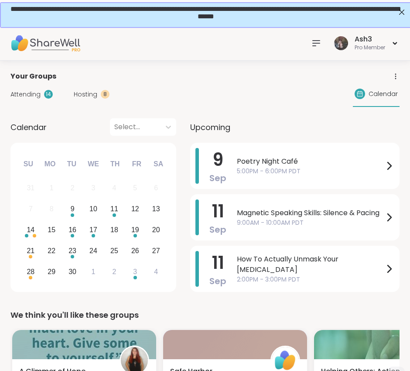
click at [316, 42] on icon at bounding box center [316, 43] width 7 height 5
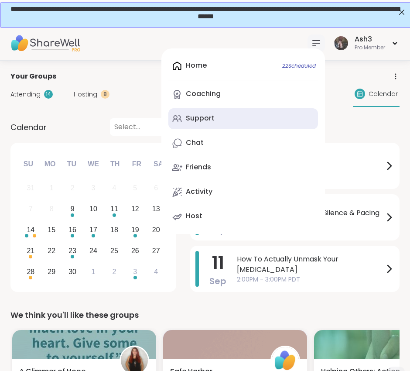
click at [227, 116] on link "Support" at bounding box center [243, 118] width 150 height 21
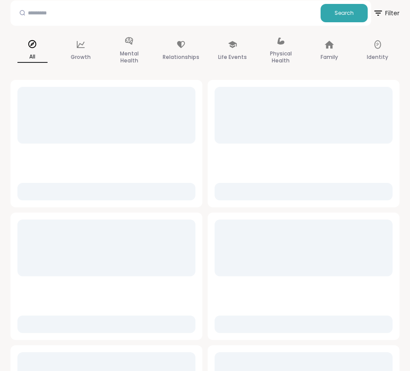
scroll to position [109, 0]
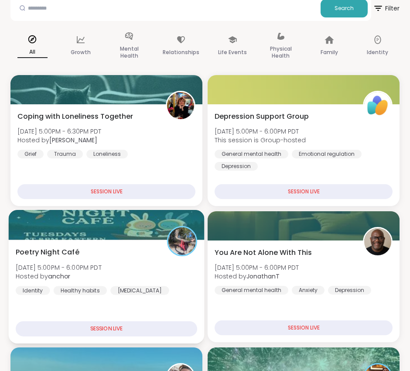
click at [92, 232] on div at bounding box center [107, 225] width 196 height 30
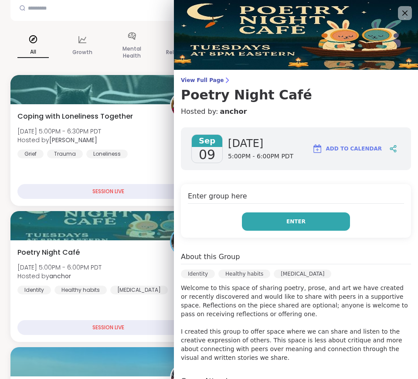
click at [266, 224] on button "Enter" at bounding box center [296, 221] width 108 height 18
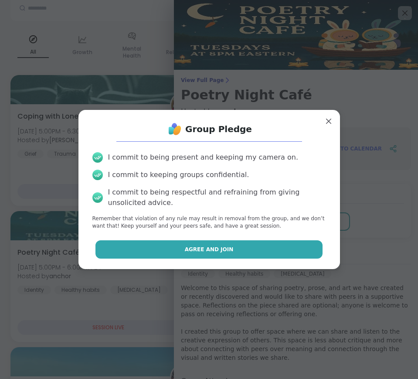
click at [249, 254] on button "Agree and Join" at bounding box center [208, 249] width 227 height 18
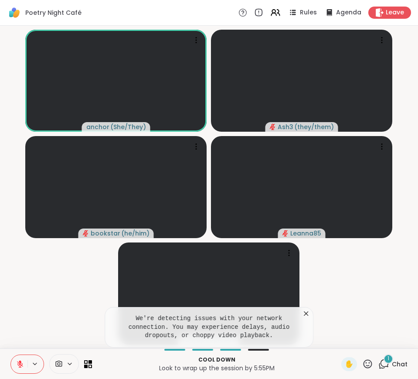
click at [308, 313] on icon at bounding box center [306, 313] width 9 height 9
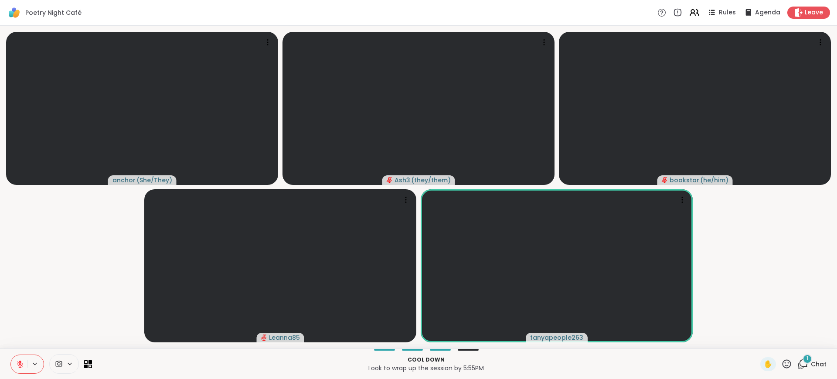
click at [418, 368] on div "1 Chat" at bounding box center [811, 364] width 29 height 14
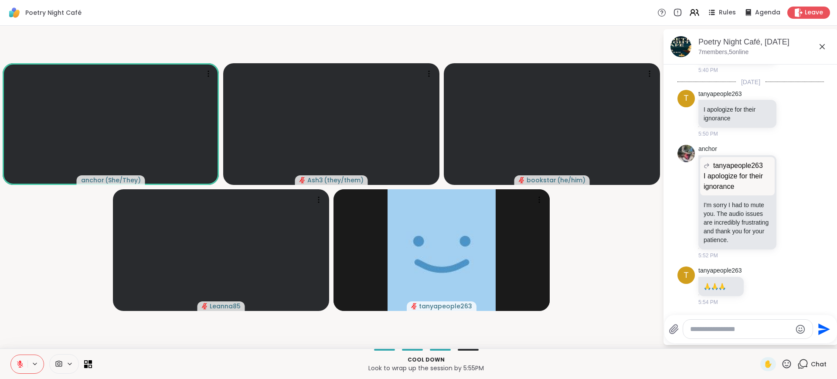
scroll to position [2996, 0]
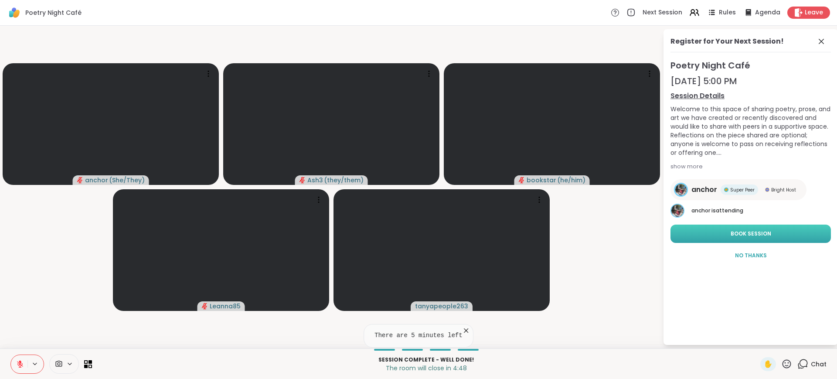
click at [418, 235] on button "Book Session" at bounding box center [751, 234] width 160 height 18
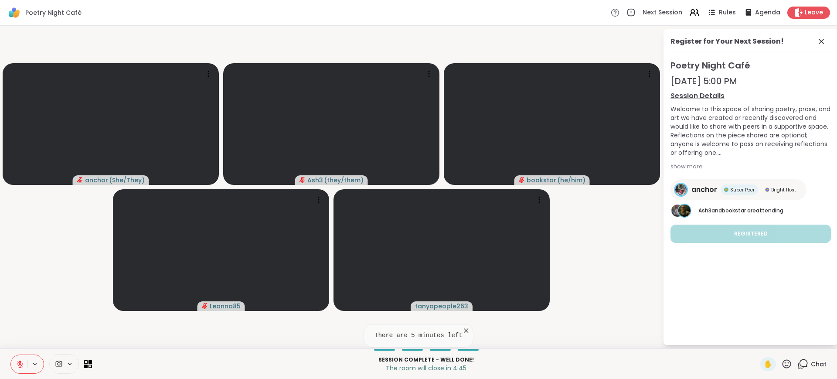
click at [17, 361] on icon at bounding box center [20, 364] width 6 height 6
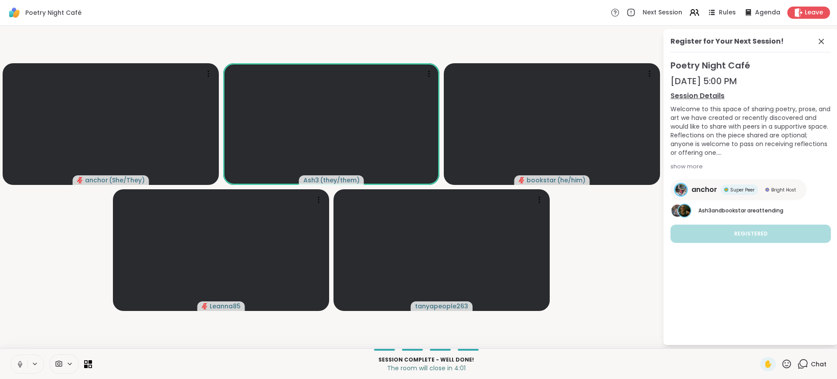
click at [20, 362] on icon at bounding box center [20, 364] width 8 height 8
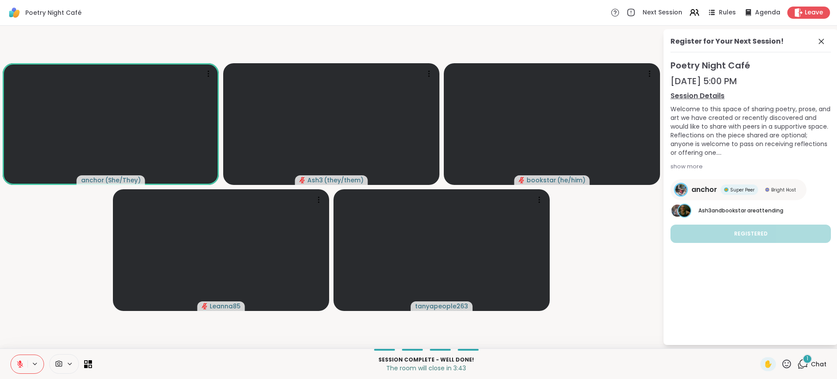
click at [418, 361] on span "Chat" at bounding box center [819, 364] width 16 height 9
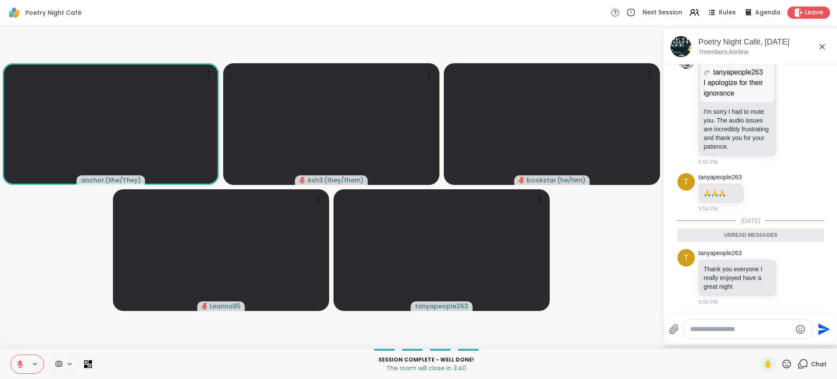
scroll to position [3093, 0]
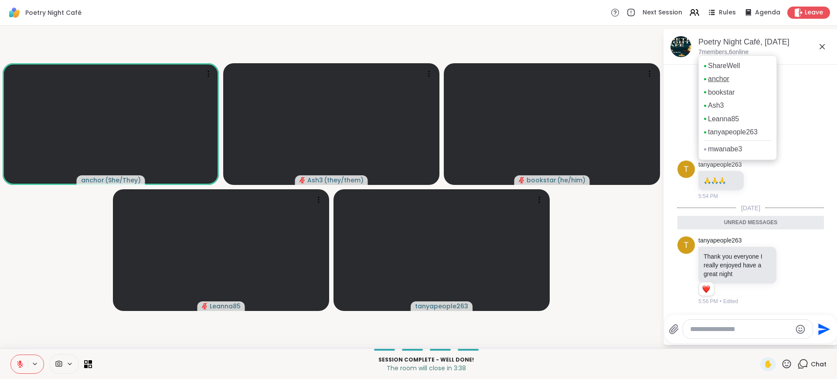
click at [418, 78] on link "anchor" at bounding box center [718, 79] width 21 height 10
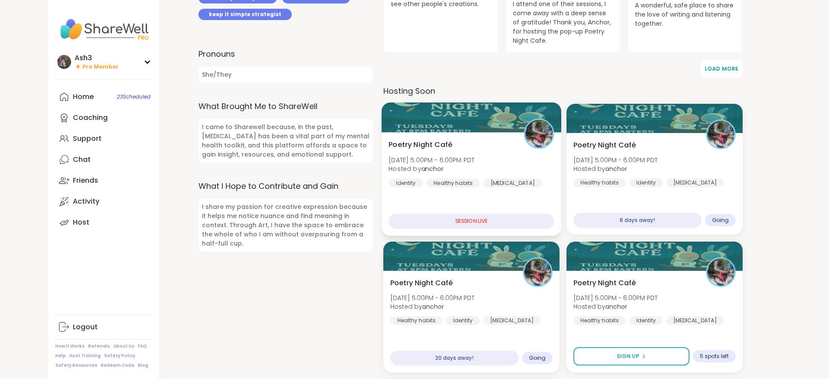
scroll to position [327, 0]
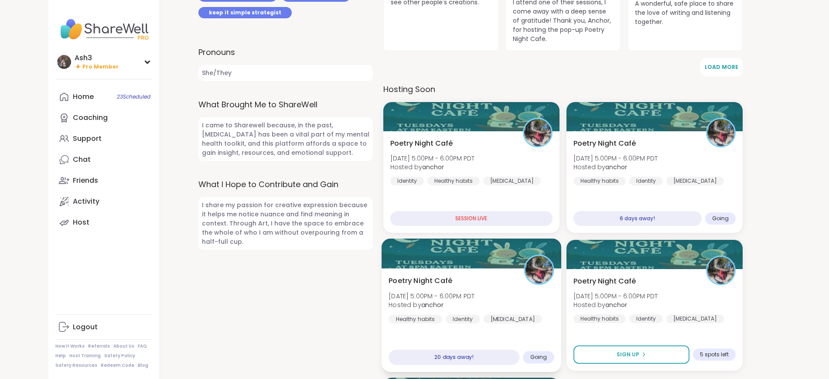
click at [445, 312] on div "Poetry Night Café [DATE] 5:00PM - 6:00PM PDT Hosted by anchor Healthy habits Id…" at bounding box center [470, 300] width 165 height 48
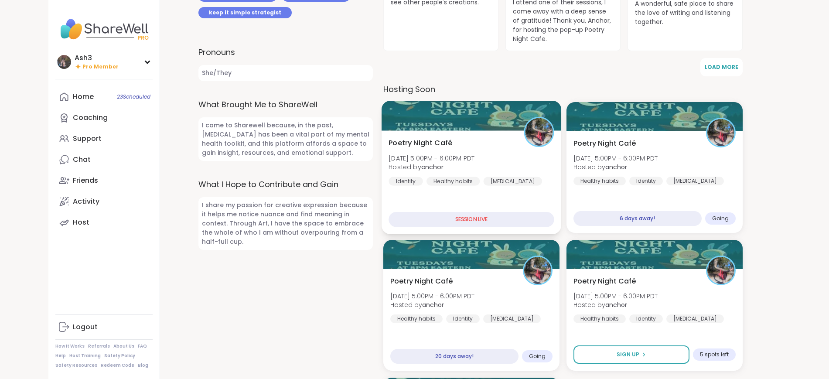
click at [511, 129] on div at bounding box center [471, 116] width 180 height 30
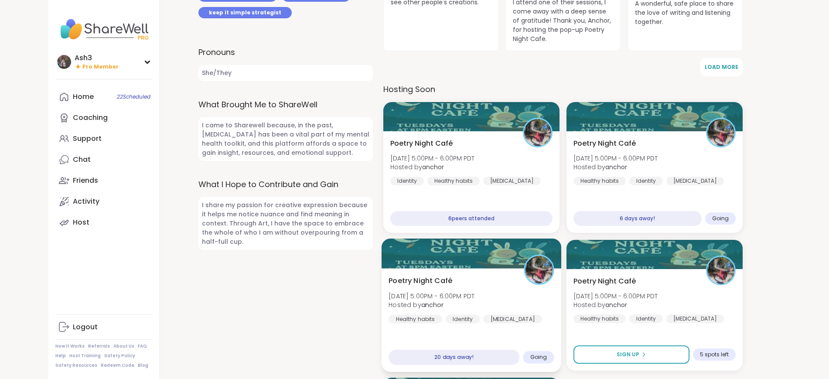
click at [496, 300] on div "Poetry Night Café [DATE] 5:00PM - 6:00PM PDT Hosted by anchor Healthy habits Id…" at bounding box center [470, 300] width 165 height 48
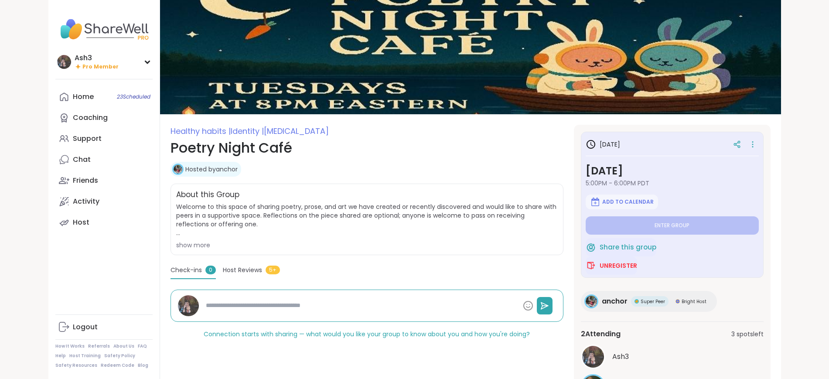
type textarea "*"
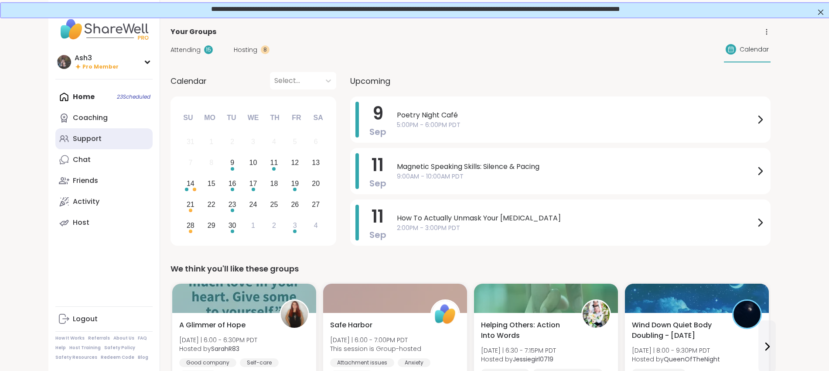
click at [55, 136] on link "Support" at bounding box center [103, 138] width 97 height 21
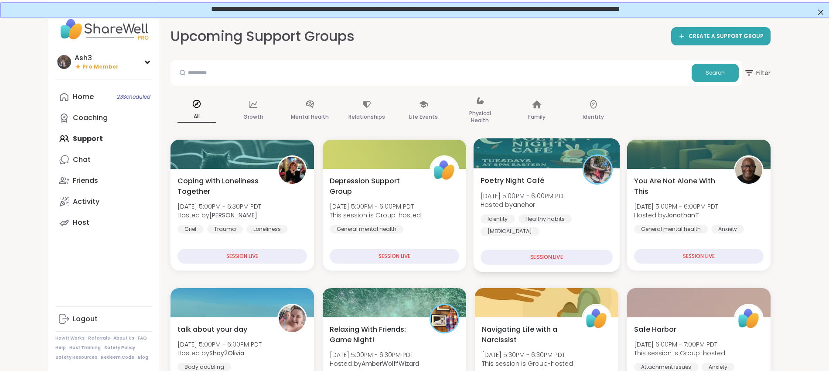
click at [554, 190] on div "Poetry Night Café Tue, Sep 09 | 5:00PM - 6:00PM PDT Hosted by anchor Identity H…" at bounding box center [546, 205] width 132 height 61
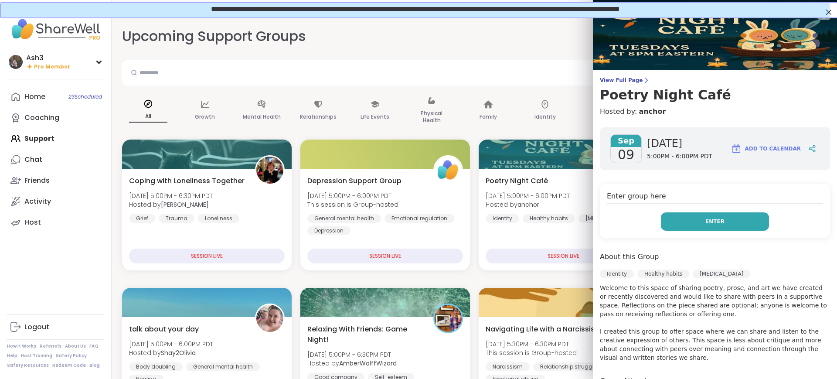
click at [683, 220] on button "Enter" at bounding box center [715, 221] width 108 height 18
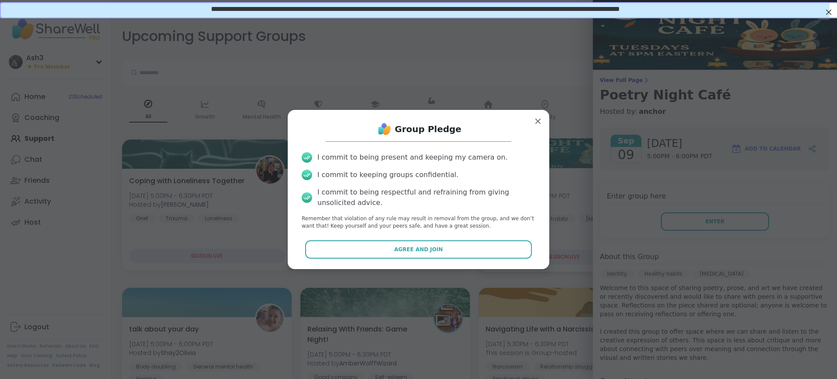
click at [487, 245] on button "Agree and Join" at bounding box center [418, 249] width 227 height 18
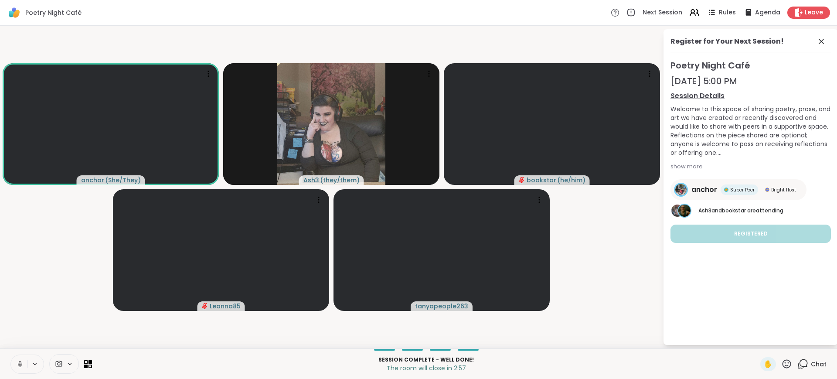
click at [18, 362] on icon at bounding box center [20, 364] width 8 height 8
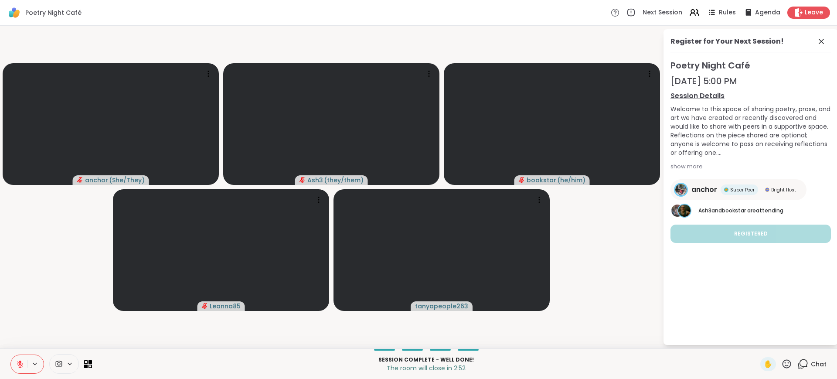
click at [16, 363] on button at bounding box center [19, 364] width 17 height 18
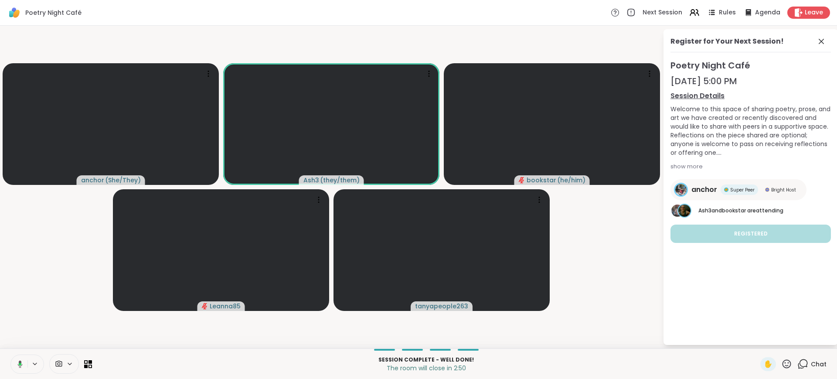
click at [15, 363] on icon at bounding box center [19, 364] width 8 height 8
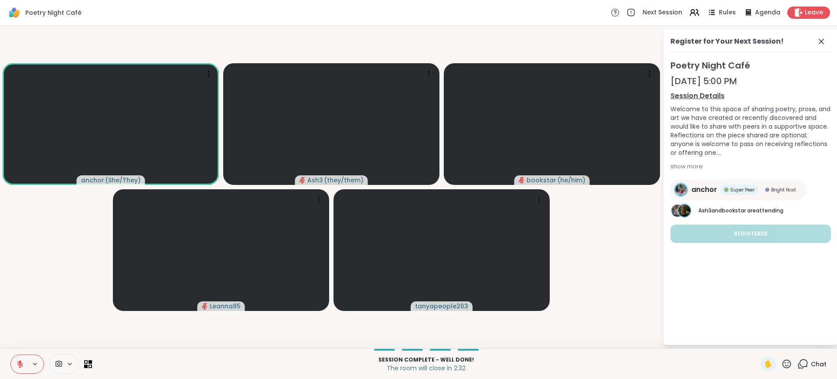
click at [11, 355] on button at bounding box center [19, 364] width 17 height 18
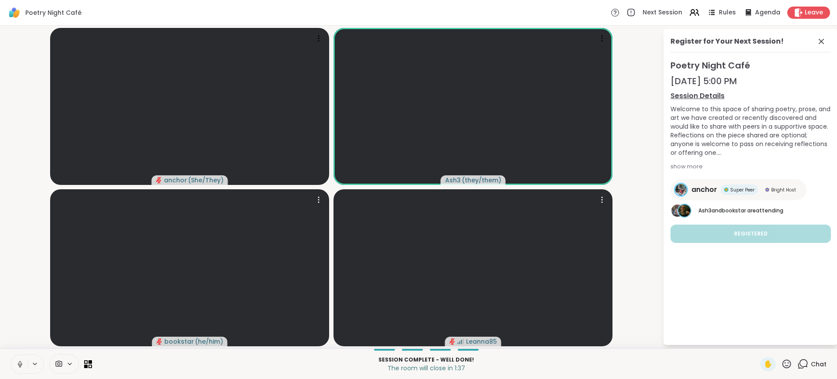
click at [11, 355] on button at bounding box center [19, 364] width 17 height 18
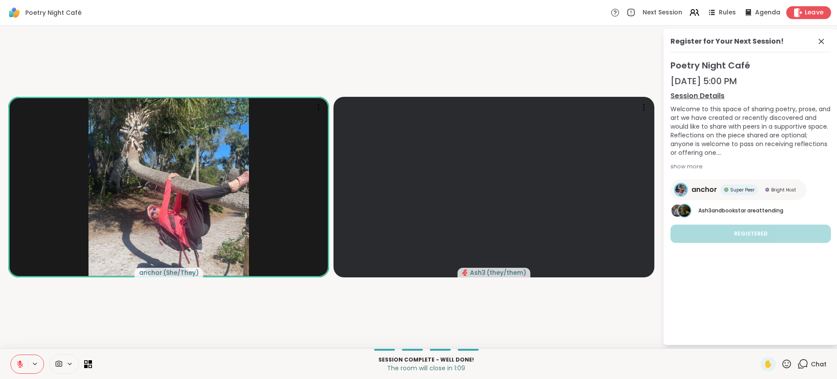
click at [793, 11] on icon at bounding box center [797, 12] width 9 height 9
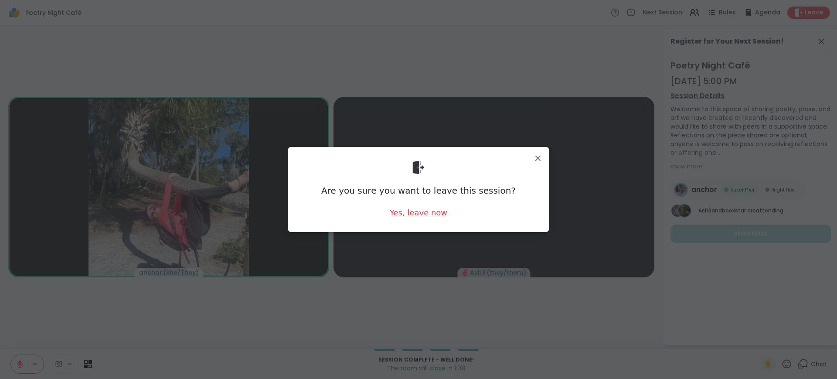
click at [406, 214] on div "Yes, leave now" at bounding box center [419, 212] width 58 height 11
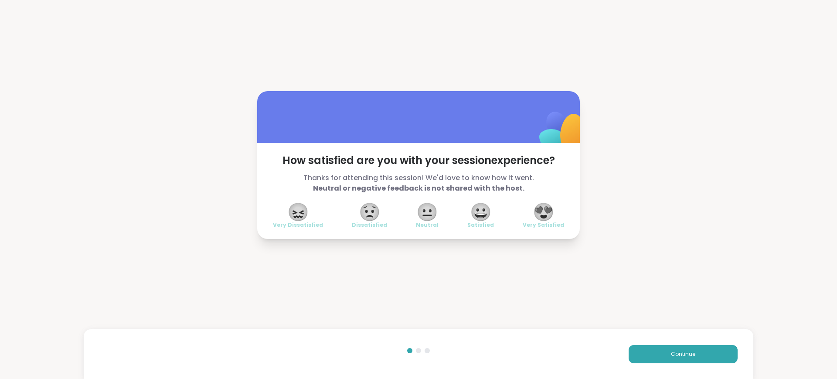
click at [545, 209] on span "😍" at bounding box center [544, 212] width 22 height 16
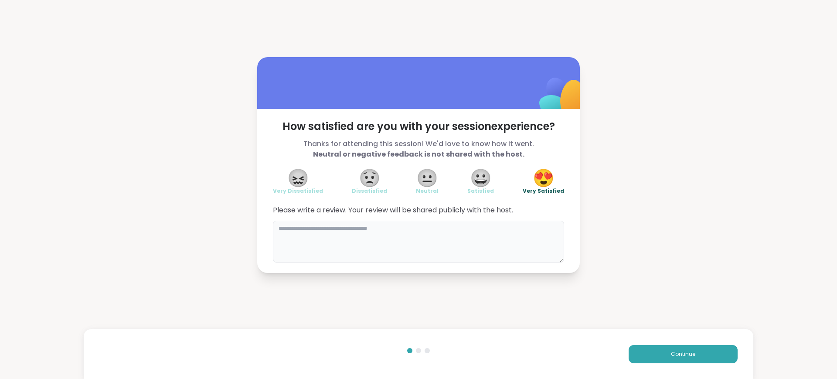
click at [428, 231] on textarea at bounding box center [418, 242] width 291 height 42
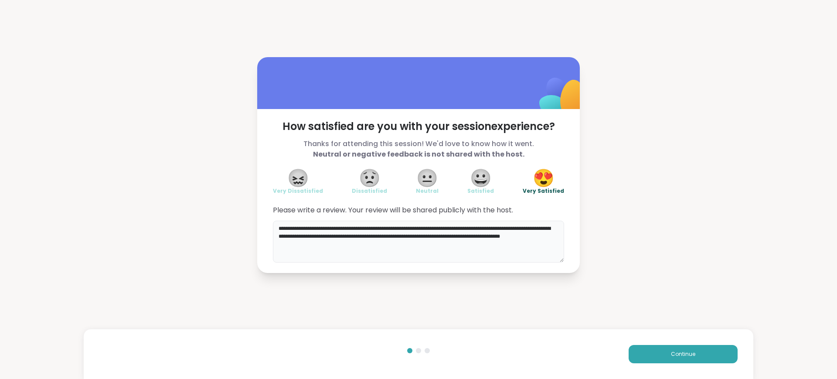
type textarea "**********"
click at [660, 355] on button "Continue" at bounding box center [683, 354] width 109 height 18
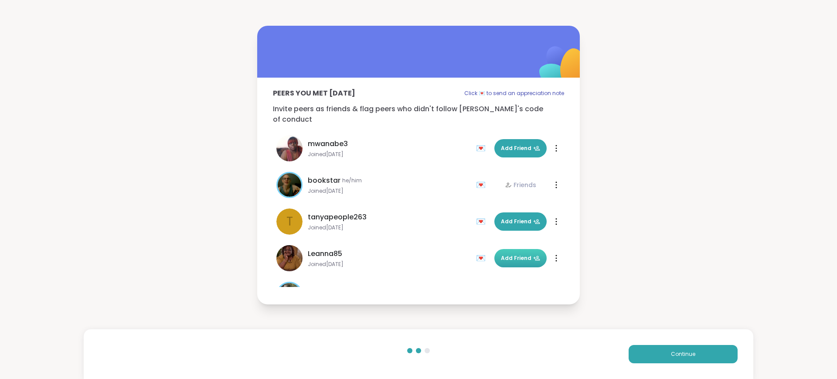
click at [504, 254] on span "Add Friend" at bounding box center [520, 258] width 39 height 8
click at [501, 144] on span "Add Friend" at bounding box center [520, 148] width 39 height 8
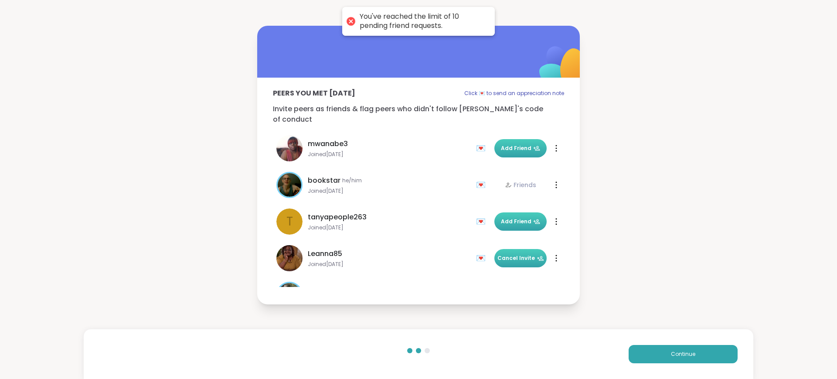
click at [516, 218] on span "Add Friend" at bounding box center [520, 222] width 39 height 8
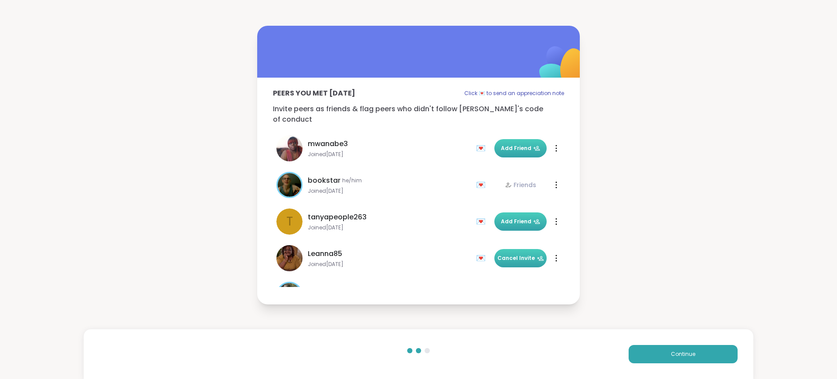
click at [505, 144] on span "Add Friend" at bounding box center [520, 148] width 39 height 8
click at [503, 218] on span "Add Friend" at bounding box center [520, 222] width 39 height 8
click at [650, 348] on button "Continue" at bounding box center [683, 354] width 109 height 18
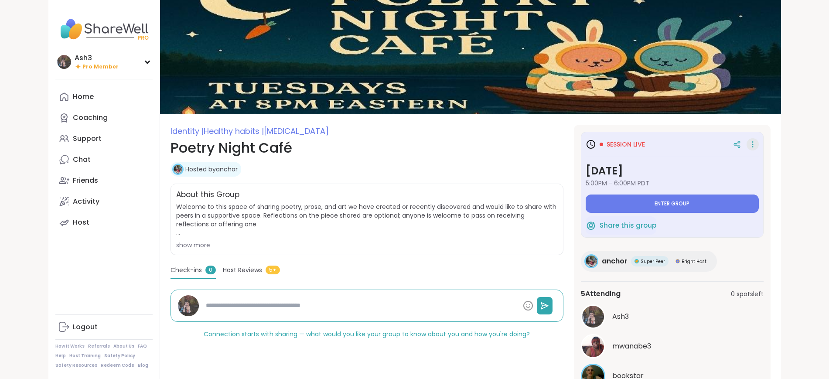
click at [757, 146] on icon at bounding box center [752, 144] width 9 height 12
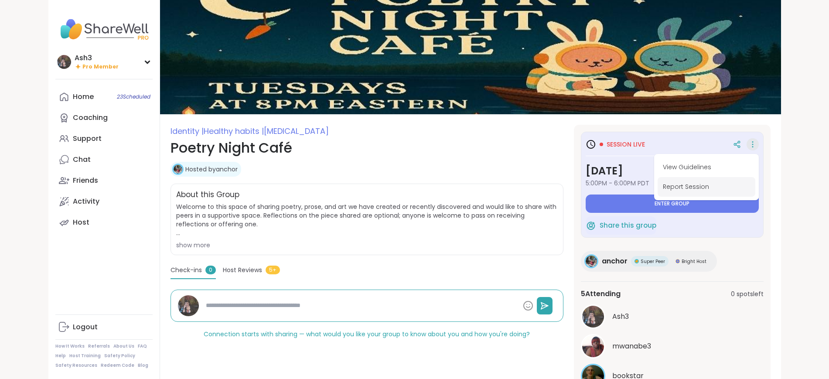
click at [748, 186] on button "Report Session" at bounding box center [706, 187] width 98 height 20
type textarea "*"
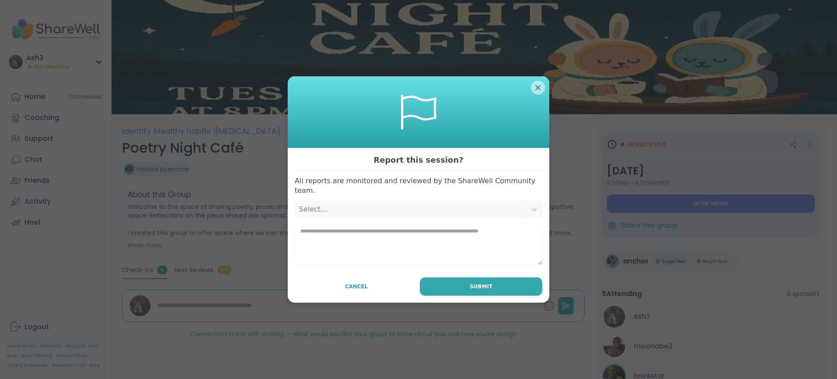
click at [402, 208] on div "Select..." at bounding box center [411, 209] width 232 height 17
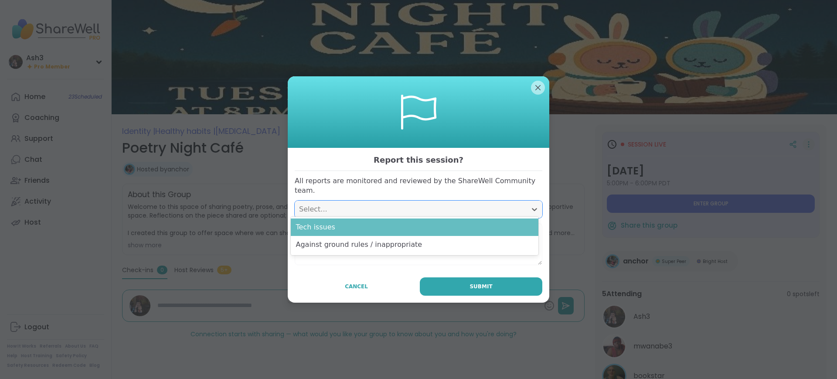
click at [390, 224] on div "Tech issues" at bounding box center [415, 226] width 248 height 17
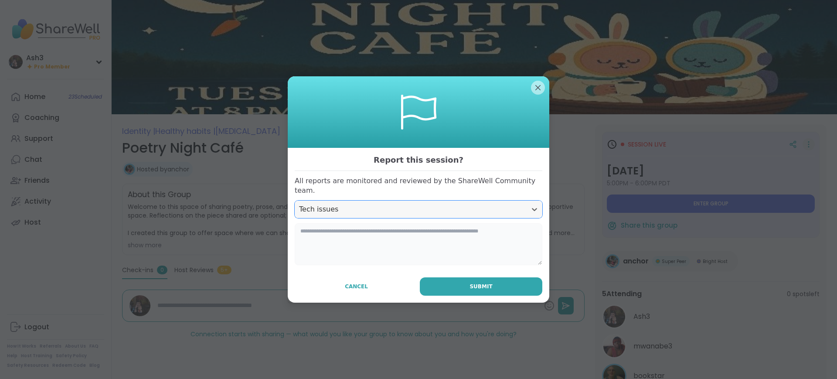
click at [392, 228] on textarea at bounding box center [419, 244] width 248 height 42
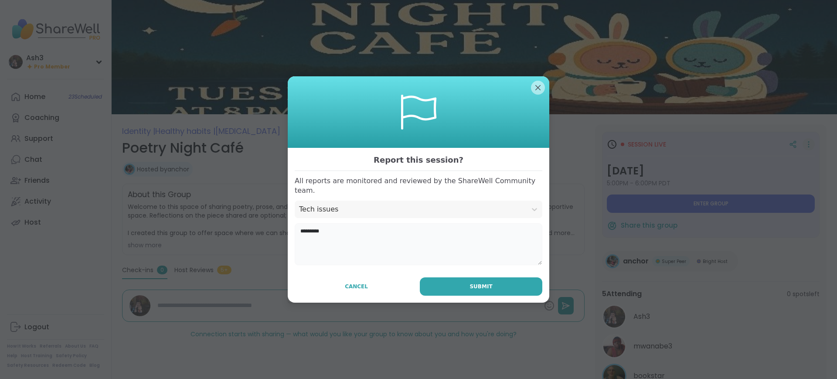
type textarea "**********"
type textarea "*"
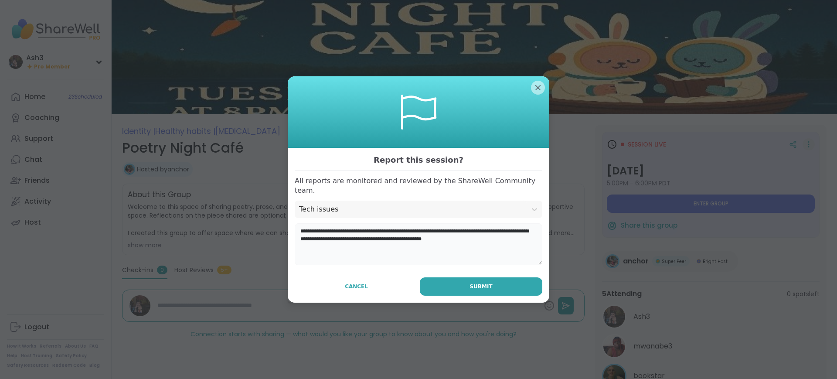
type textarea "**********"
type textarea "*"
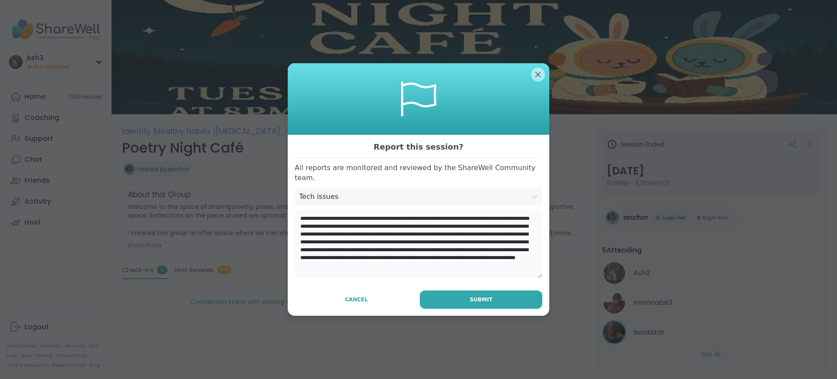
drag, startPoint x: 536, startPoint y: 258, endPoint x: 535, endPoint y: 283, distance: 25.7
click at [535, 283] on div "**********" at bounding box center [419, 225] width 262 height 181
type textarea "**********"
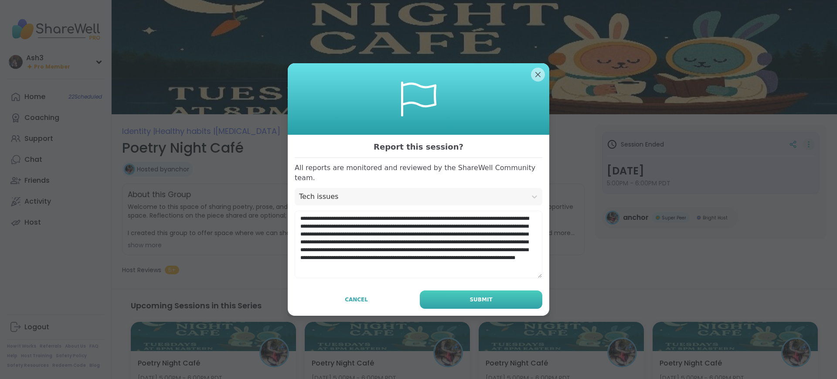
click at [451, 296] on button "Submit" at bounding box center [481, 299] width 123 height 18
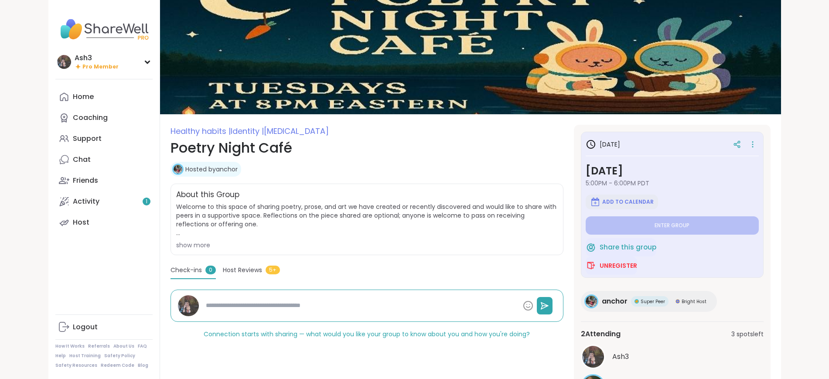
click at [644, 199] on span "Add to Calendar" at bounding box center [627, 201] width 51 height 7
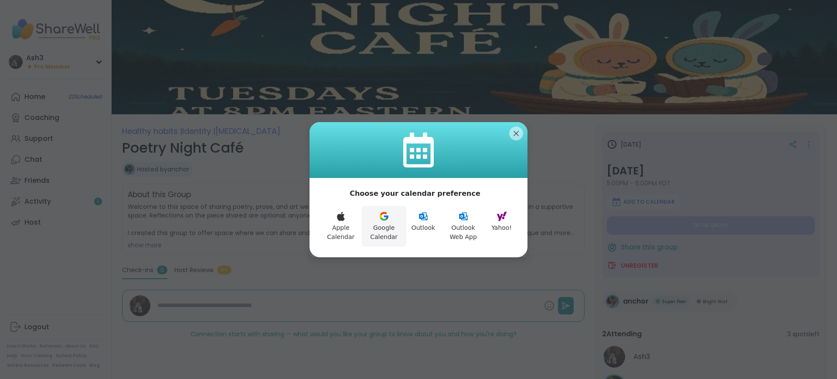
click at [389, 217] on button "Google Calendar" at bounding box center [384, 226] width 44 height 41
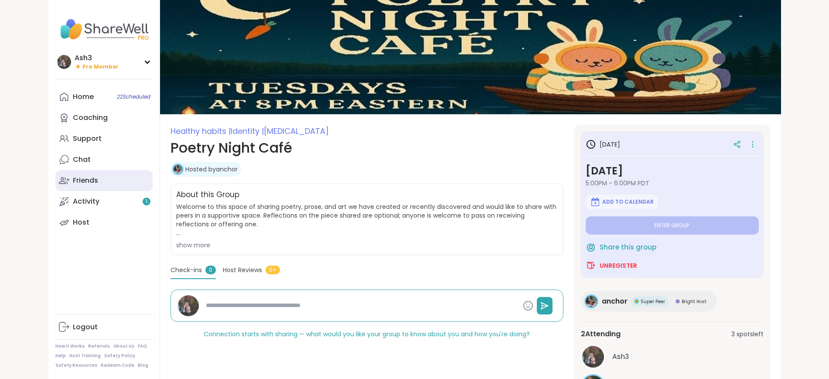
click at [71, 179] on link "Friends" at bounding box center [103, 180] width 97 height 21
type textarea "*"
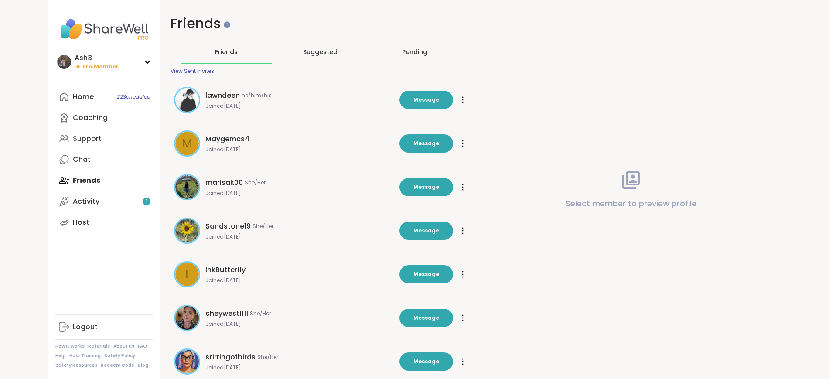
click at [413, 57] on div "Pending" at bounding box center [414, 52] width 91 height 23
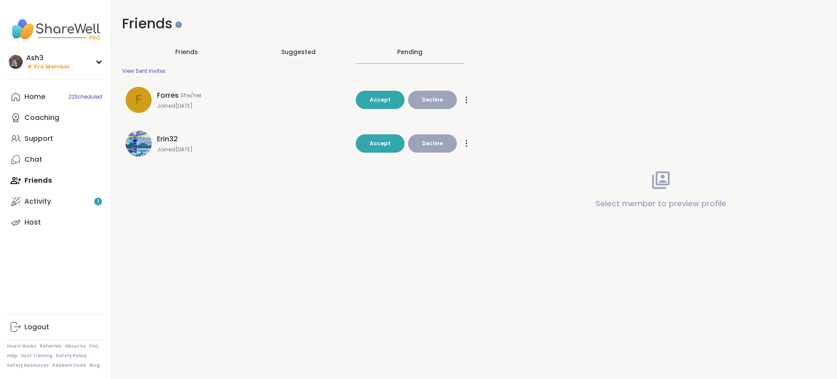
click at [155, 71] on div "View Sent Invites" at bounding box center [144, 71] width 44 height 7
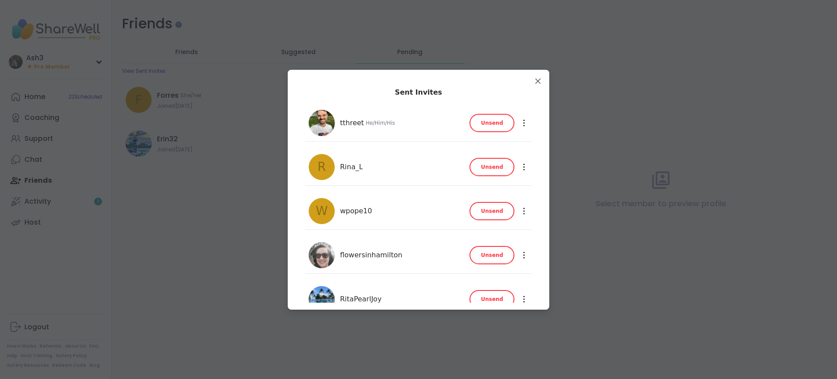
click at [489, 123] on span "Unsend" at bounding box center [492, 123] width 22 height 8
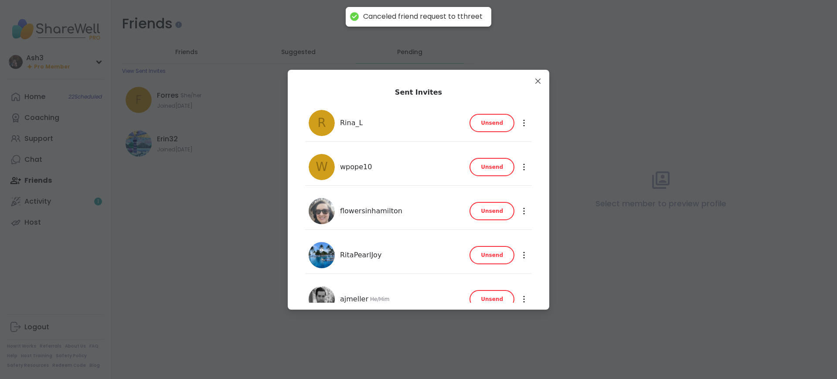
click at [490, 120] on span "Unsend" at bounding box center [492, 123] width 22 height 8
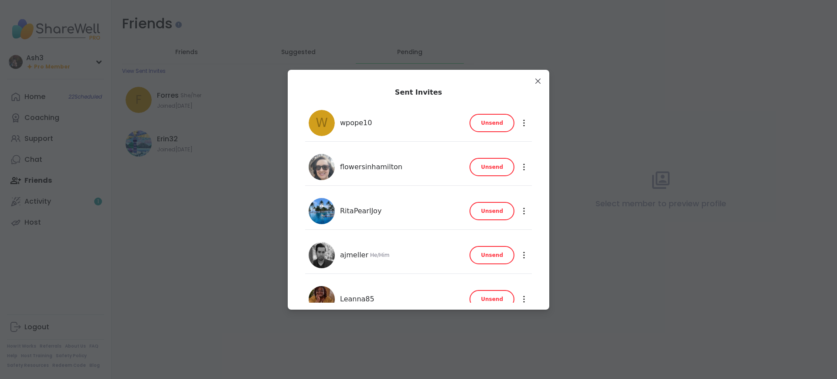
click at [490, 119] on span "Unsend" at bounding box center [492, 123] width 22 height 8
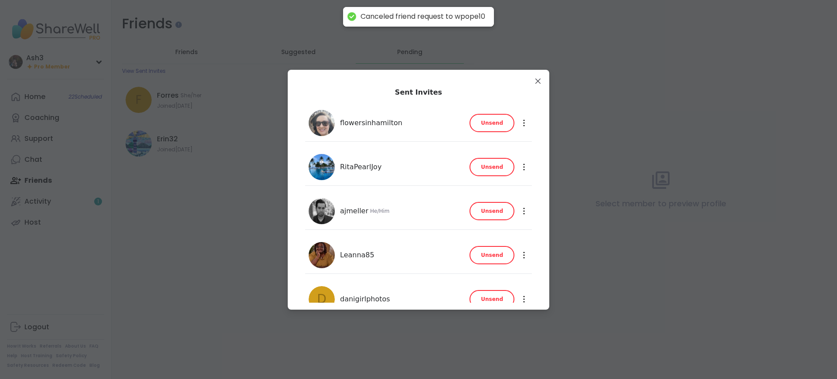
click at [490, 119] on span "Unsend" at bounding box center [492, 123] width 22 height 8
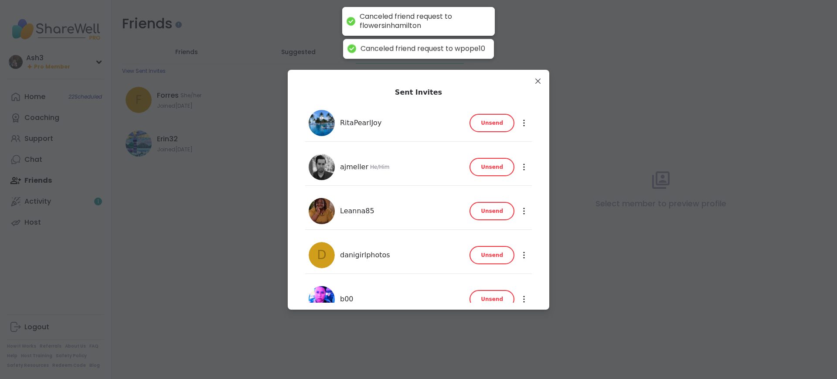
click at [490, 119] on span "Unsend" at bounding box center [492, 123] width 22 height 8
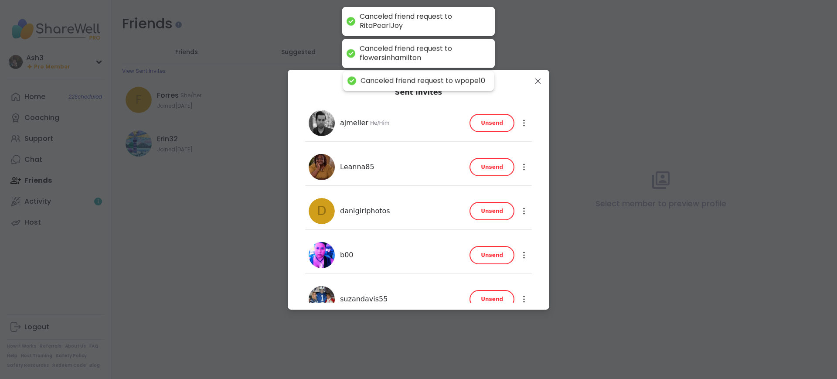
click at [490, 119] on span "Unsend" at bounding box center [492, 123] width 22 height 8
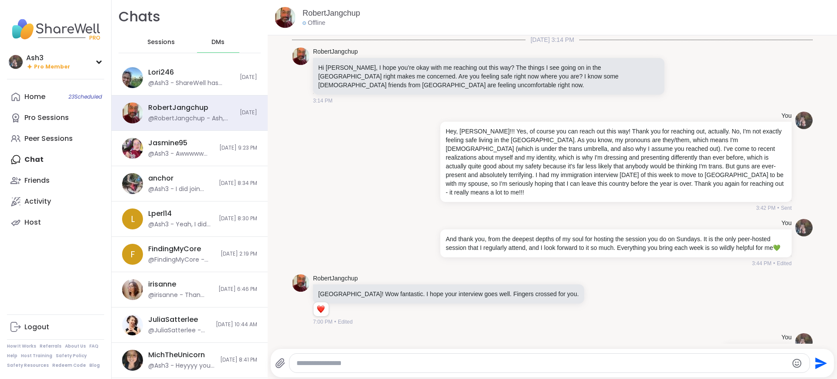
scroll to position [2584, 0]
